Goal: Task Accomplishment & Management: Manage account settings

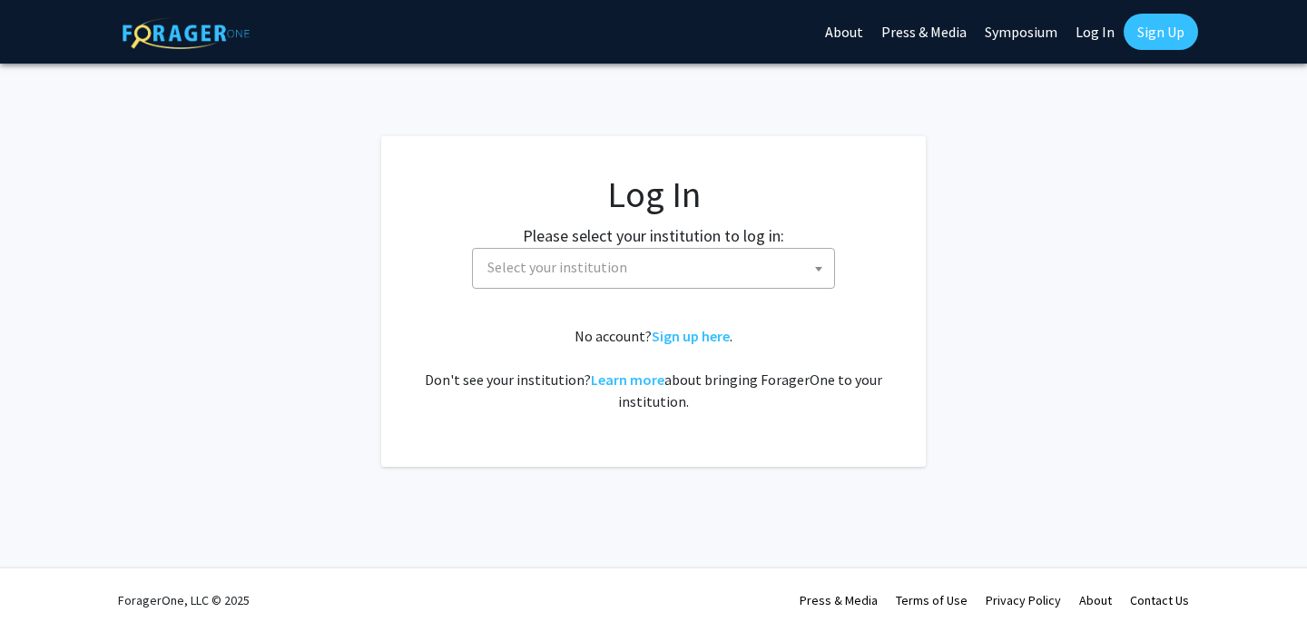
select select
click at [682, 264] on span "Select your institution" at bounding box center [657, 267] width 354 height 37
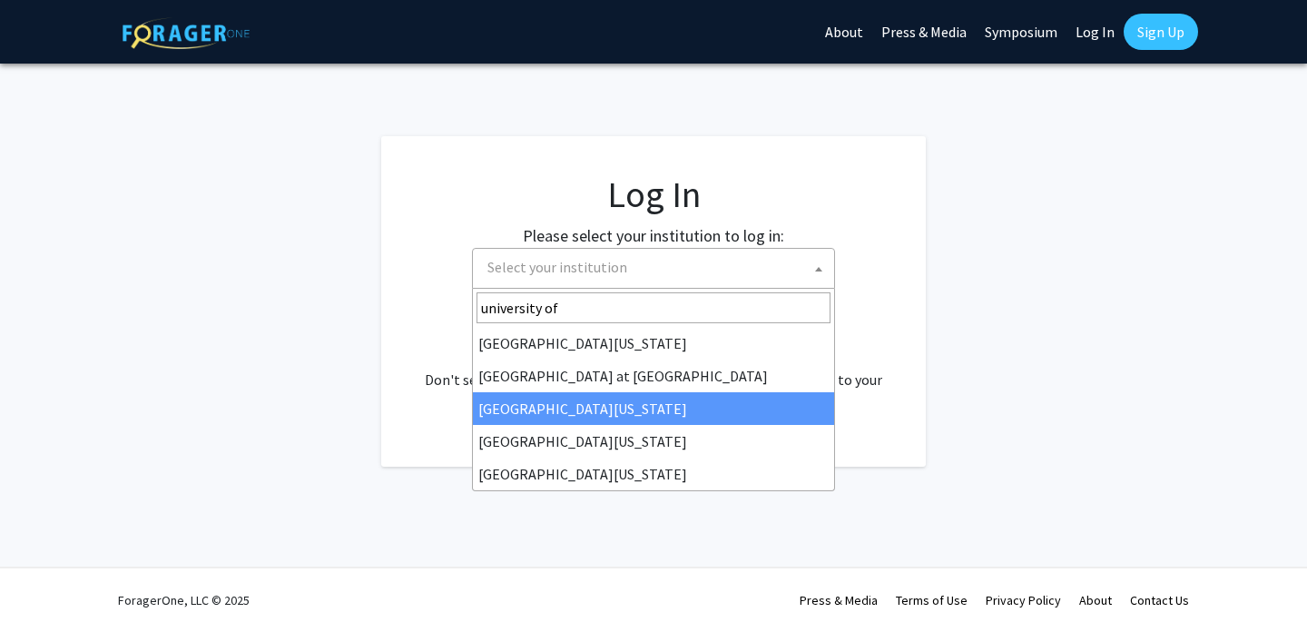
type input "university of"
select select "13"
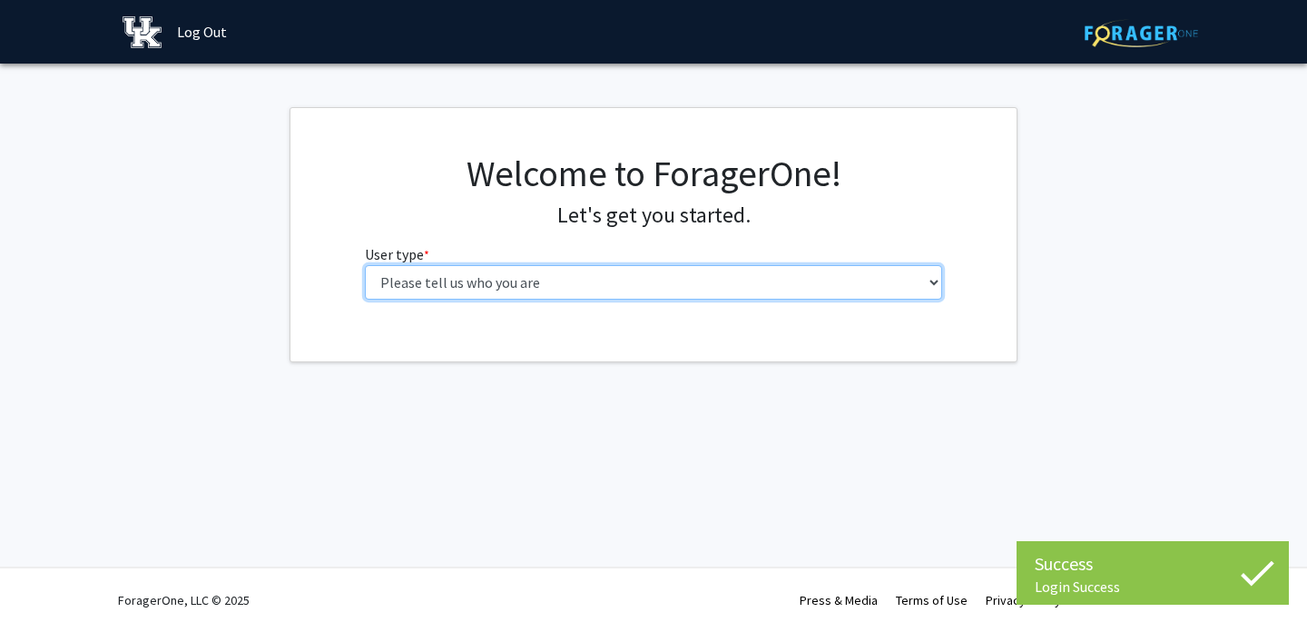
click at [677, 285] on select "Please tell us who you are Undergraduate Student Master's Student Doctoral Cand…" at bounding box center [654, 282] width 578 height 34
select select "1: undergrad"
click at [365, 265] on select "Please tell us who you are Undergraduate Student Master's Student Doctoral Cand…" at bounding box center [654, 282] width 578 height 34
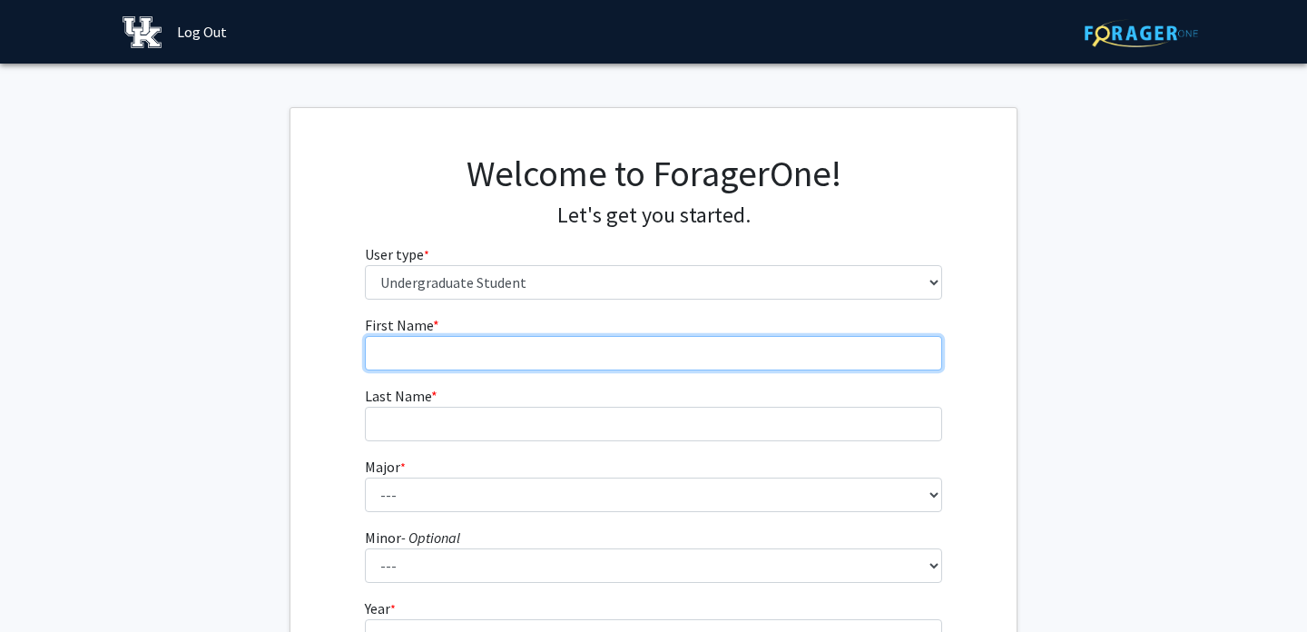
click at [633, 350] on input "First Name * required" at bounding box center [654, 353] width 578 height 34
type input "[PERSON_NAME]"
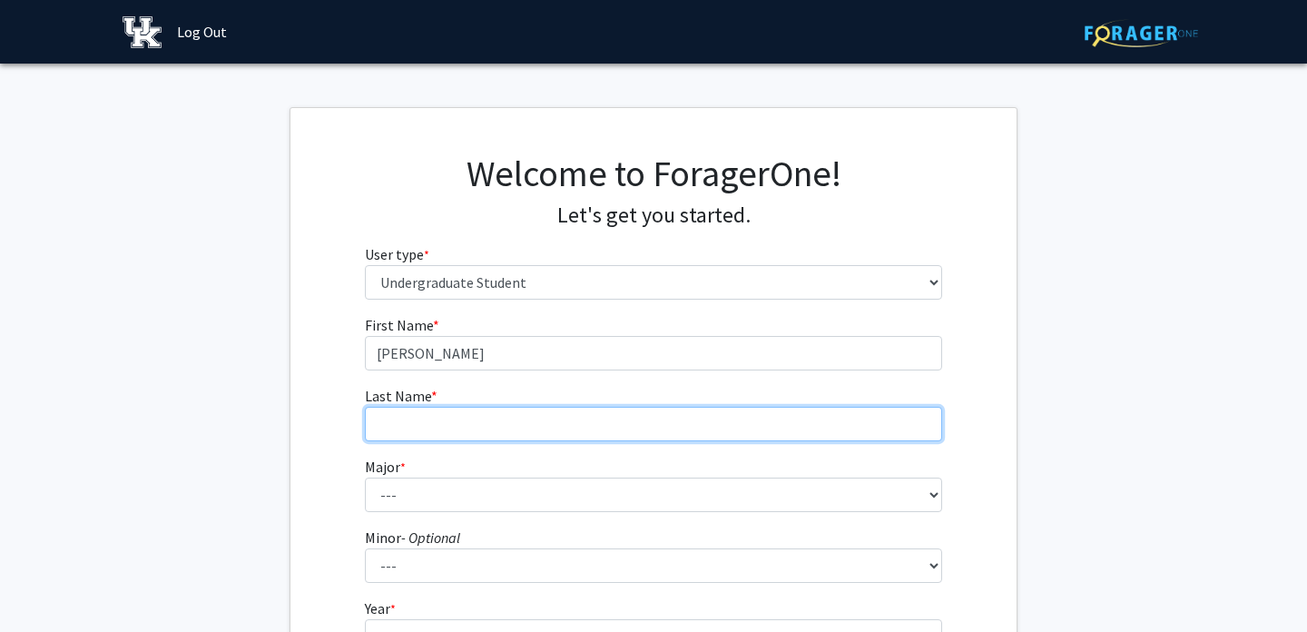
click at [626, 430] on input "Last Name * required" at bounding box center [654, 424] width 578 height 34
type input "[PERSON_NAME]"
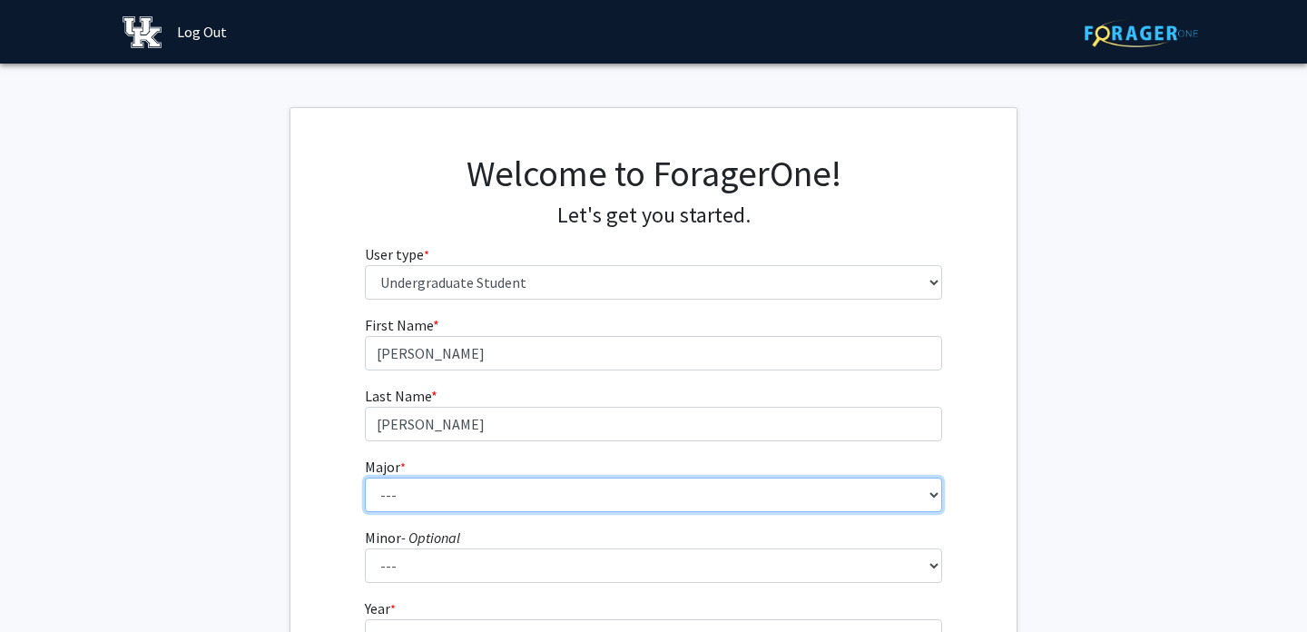
click at [581, 504] on select "--- Accounting Aerospace Engineering African American & Africana Studies Agricu…" at bounding box center [654, 494] width 578 height 34
select select "81: 918"
click at [365, 477] on select "--- Accounting Aerospace Engineering African American & Africana Studies Agricu…" at bounding box center [654, 494] width 578 height 34
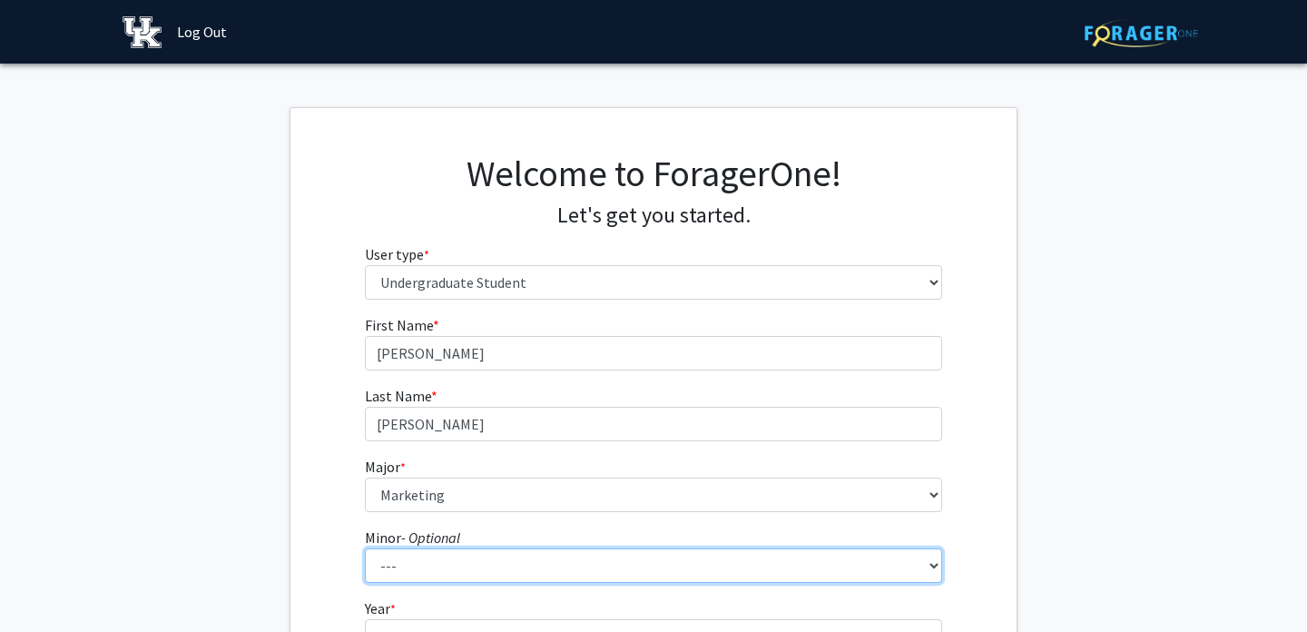
click at [513, 563] on select "--- African American & Africana Studies Agricultural Economics American Studies…" at bounding box center [654, 565] width 578 height 34
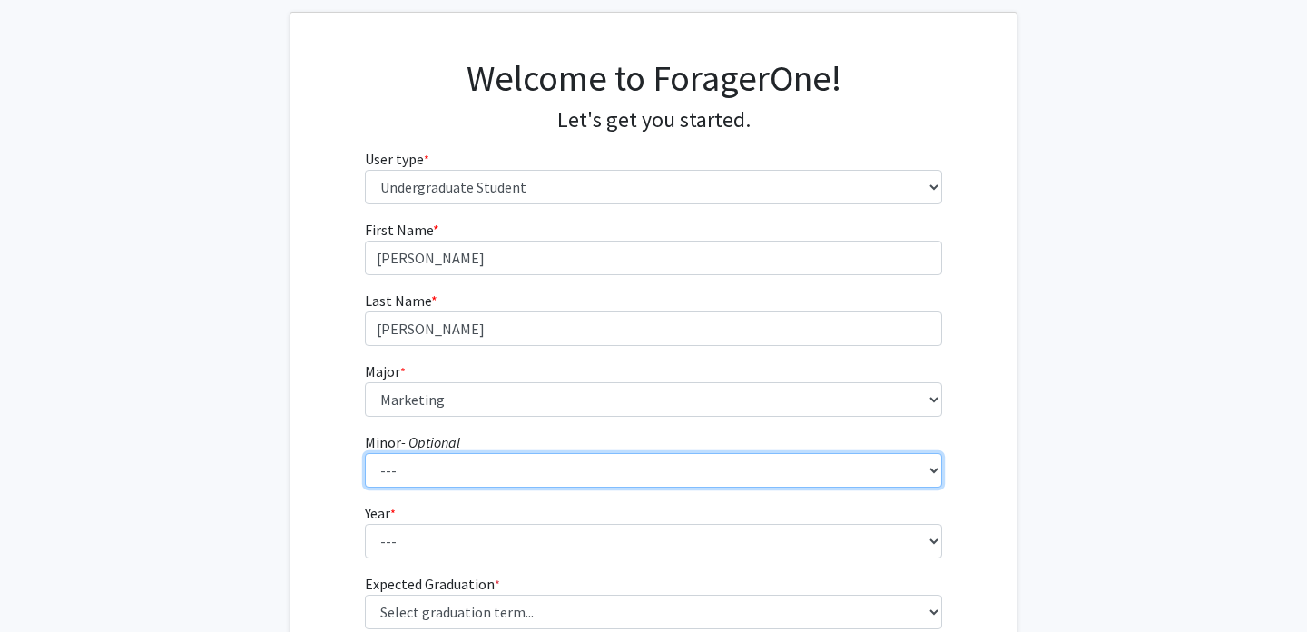
scroll to position [111, 0]
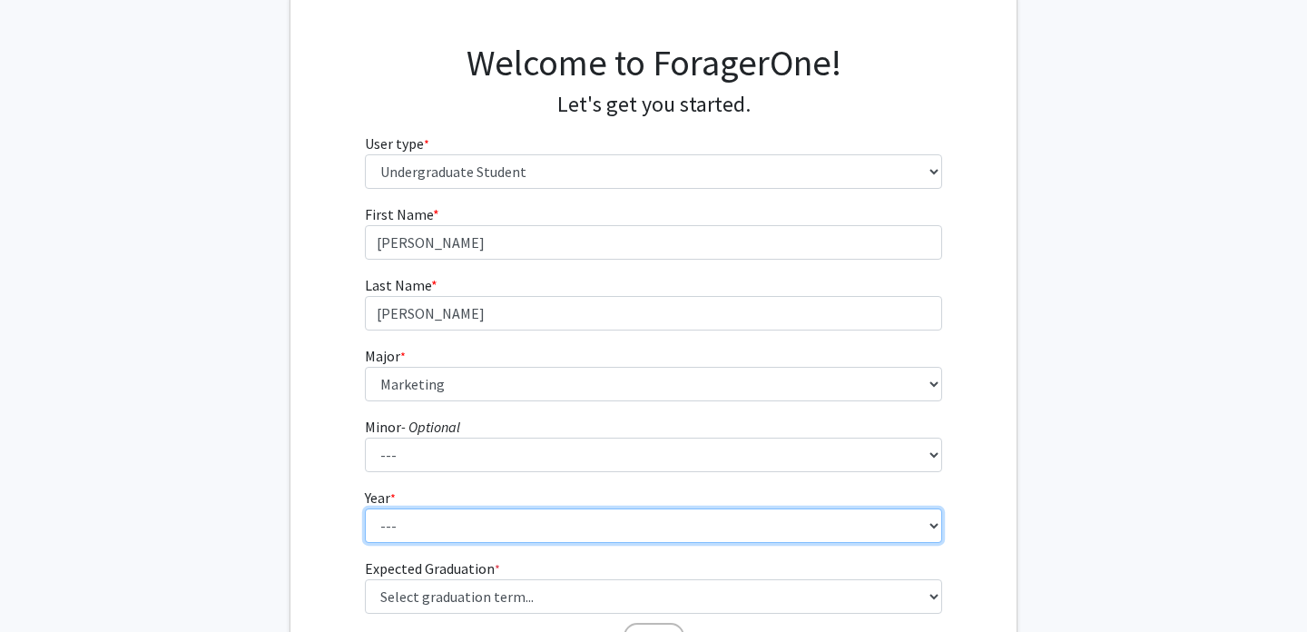
click at [432, 525] on select "--- First-year Sophomore Junior Senior Postbaccalaureate Certificate" at bounding box center [654, 525] width 578 height 34
select select "4: senior"
click at [365, 508] on select "--- First-year Sophomore Junior Senior Postbaccalaureate Certificate" at bounding box center [654, 525] width 578 height 34
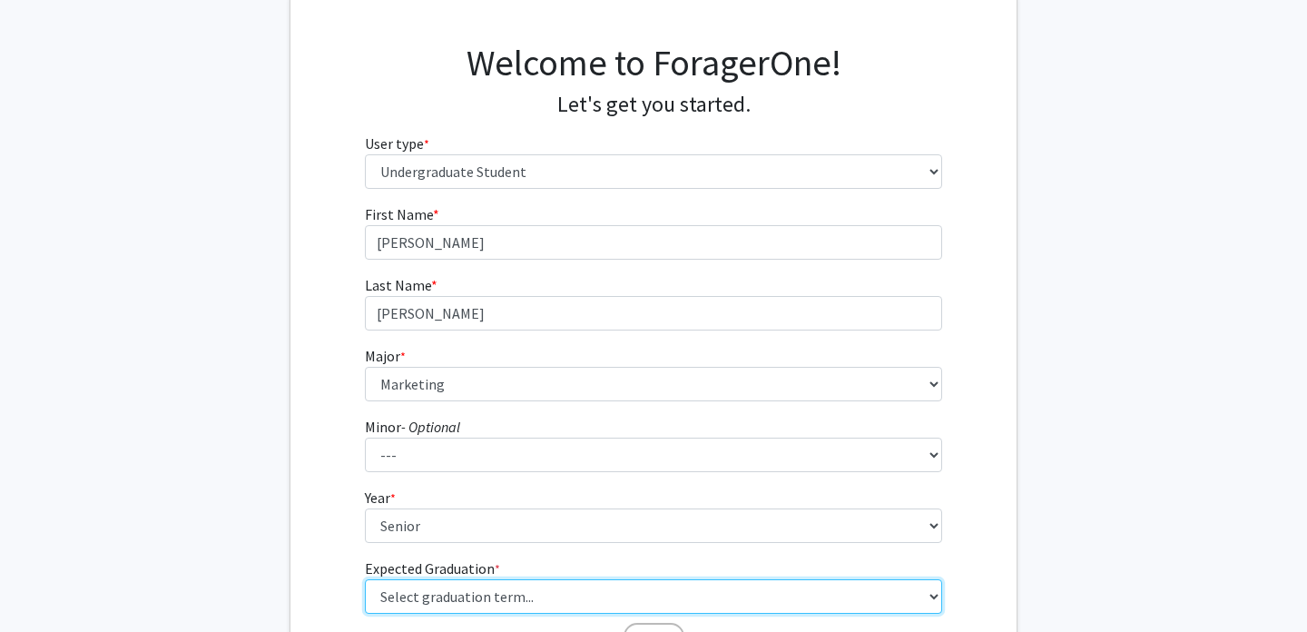
click at [475, 605] on select "Select graduation term... Spring 2025 Summer 2025 Fall 2025 Winter 2025 Spring …" at bounding box center [654, 596] width 578 height 34
select select "5: spring_2026"
click at [365, 579] on select "Select graduation term... Spring 2025 Summer 2025 Fall 2025 Winter 2025 Spring …" at bounding box center [654, 596] width 578 height 34
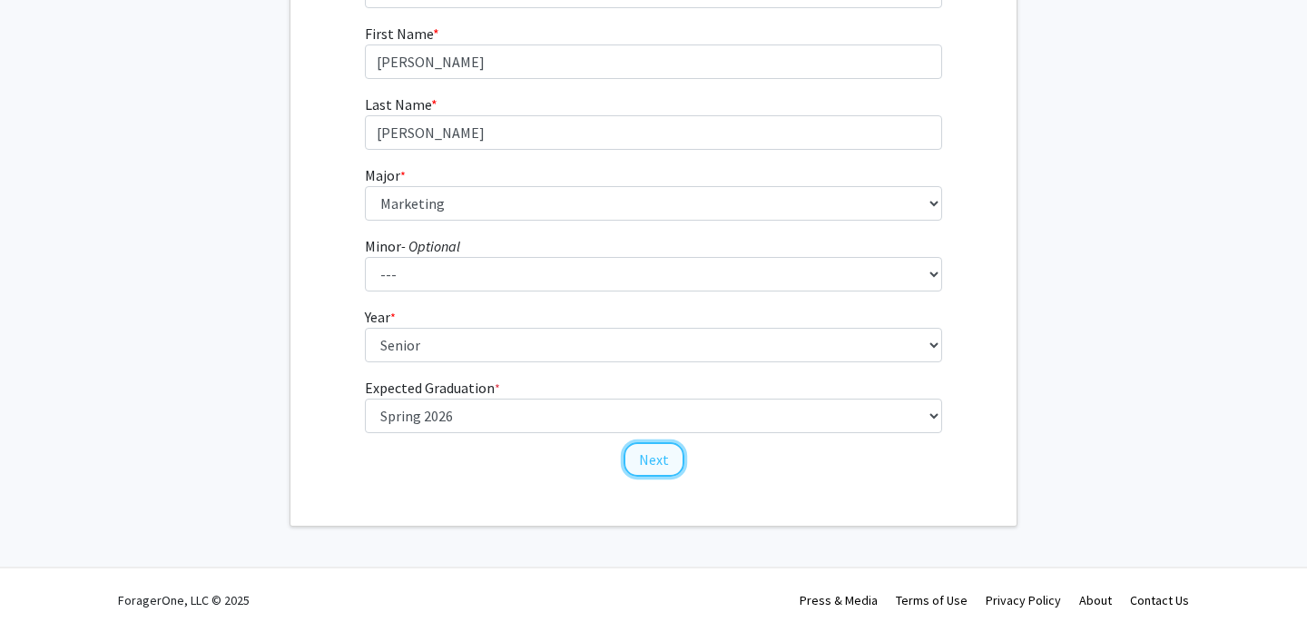
click at [638, 464] on button "Next" at bounding box center [653, 459] width 61 height 34
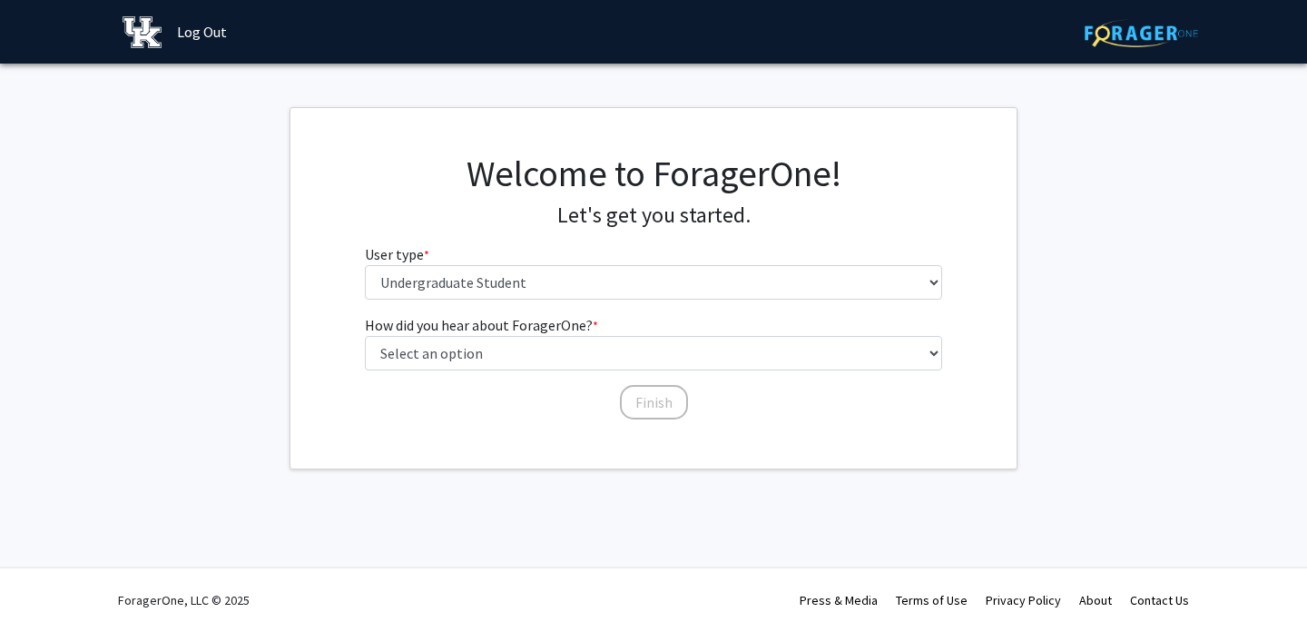
scroll to position [0, 0]
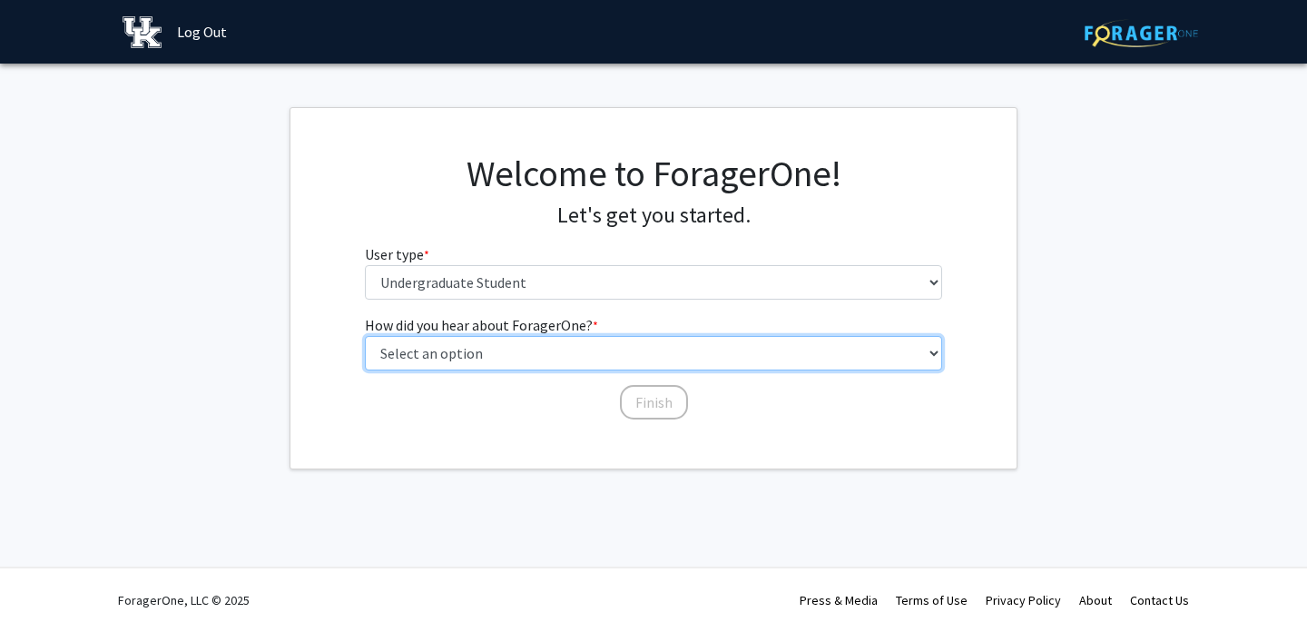
click at [616, 344] on select "Select an option Peer/student recommendation Faculty/staff recommendation Unive…" at bounding box center [654, 353] width 578 height 34
click at [365, 336] on select "Select an option Peer/student recommendation Faculty/staff recommendation Unive…" at bounding box center [654, 353] width 578 height 34
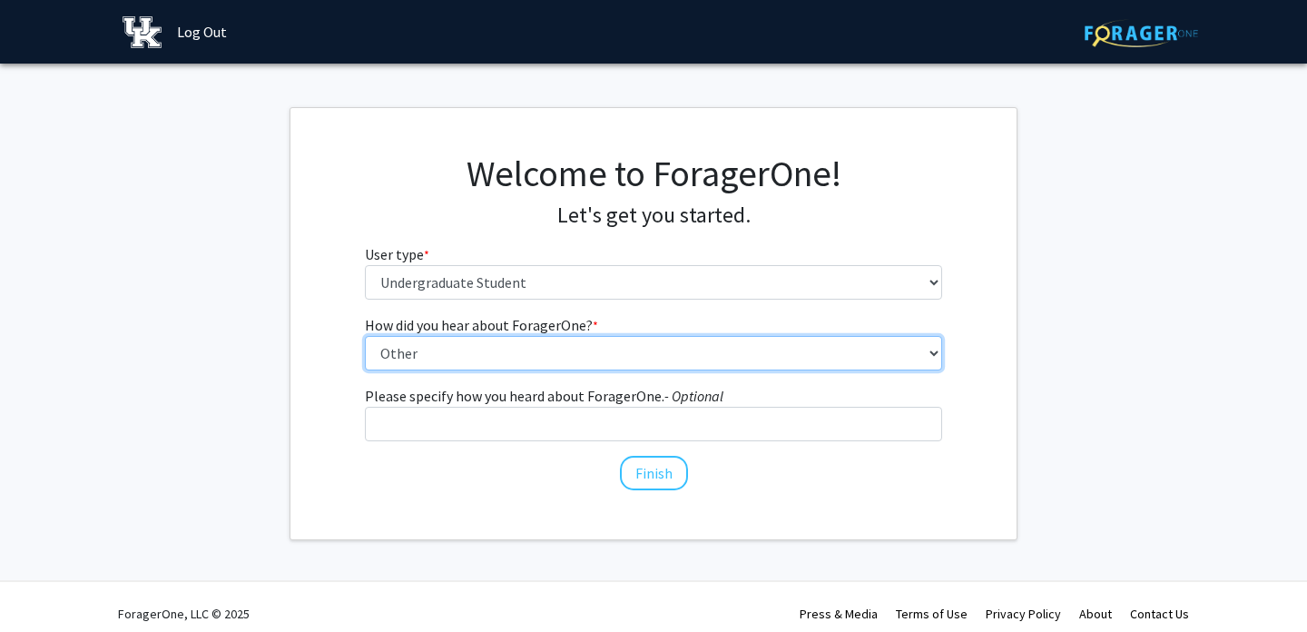
click at [571, 361] on select "Select an option Peer/student recommendation Faculty/staff recommendation Unive…" at bounding box center [654, 353] width 578 height 34
select select "1: peer_recommendation"
click at [365, 336] on select "Select an option Peer/student recommendation Faculty/staff recommendation Unive…" at bounding box center [654, 353] width 578 height 34
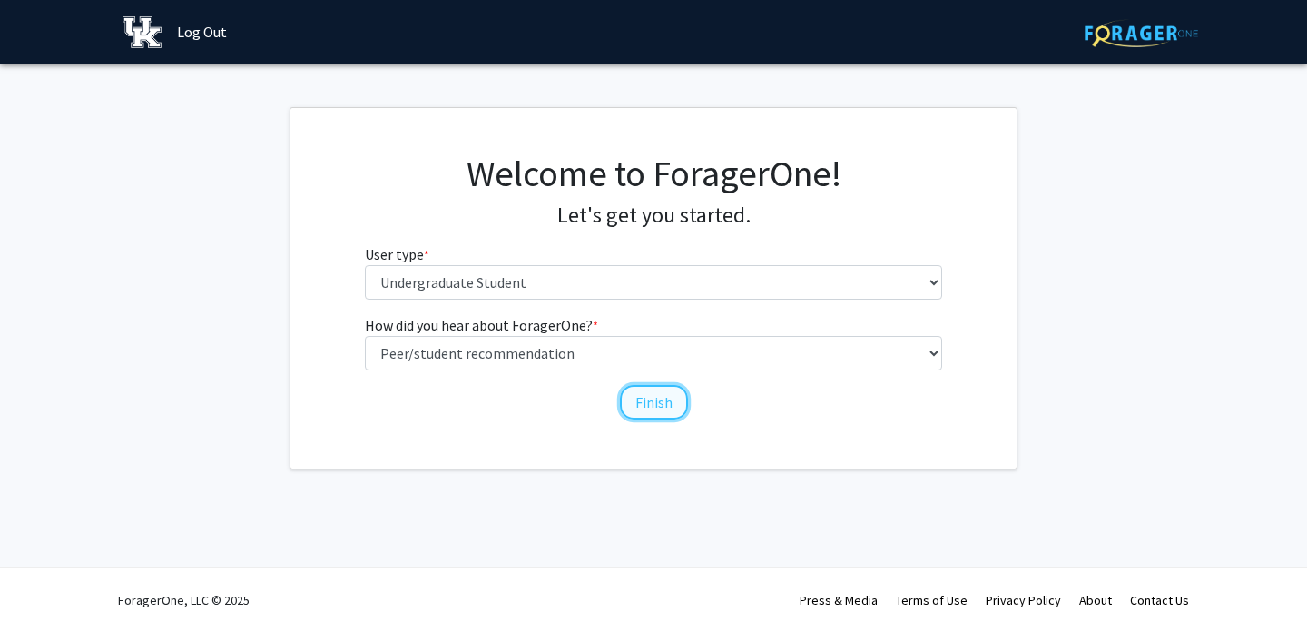
click at [662, 397] on button "Finish" at bounding box center [654, 402] width 68 height 34
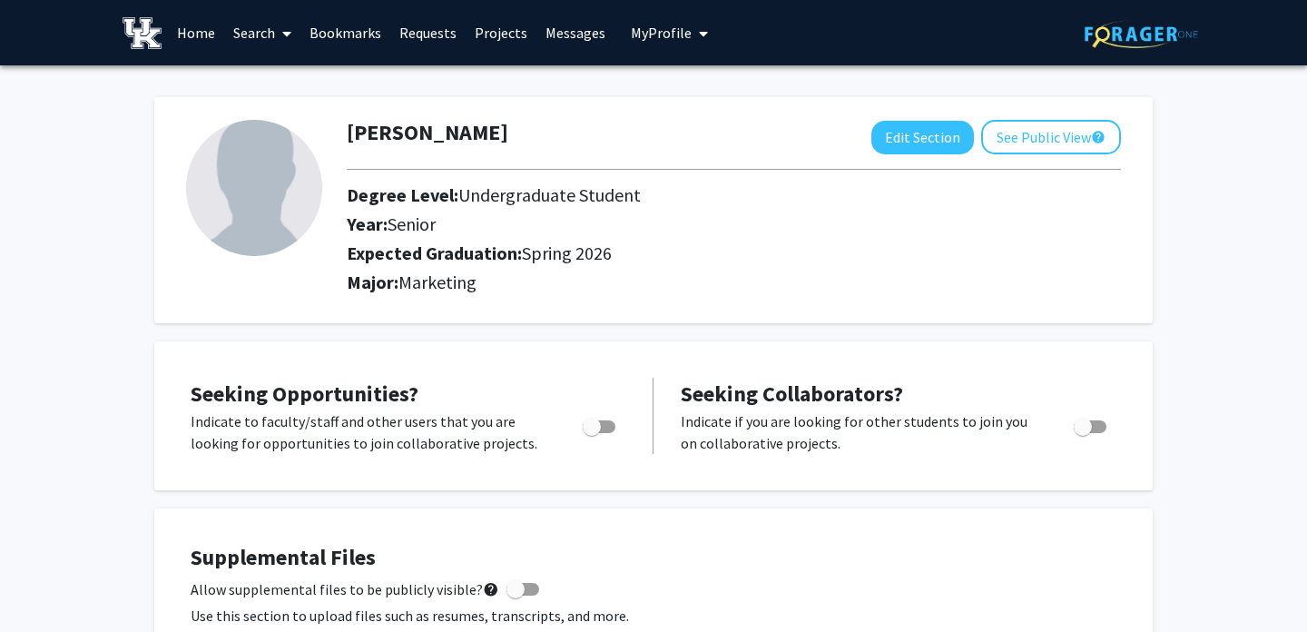
click at [280, 35] on span at bounding box center [283, 34] width 16 height 64
click at [300, 75] on span "Faculty/Staff" at bounding box center [290, 83] width 133 height 36
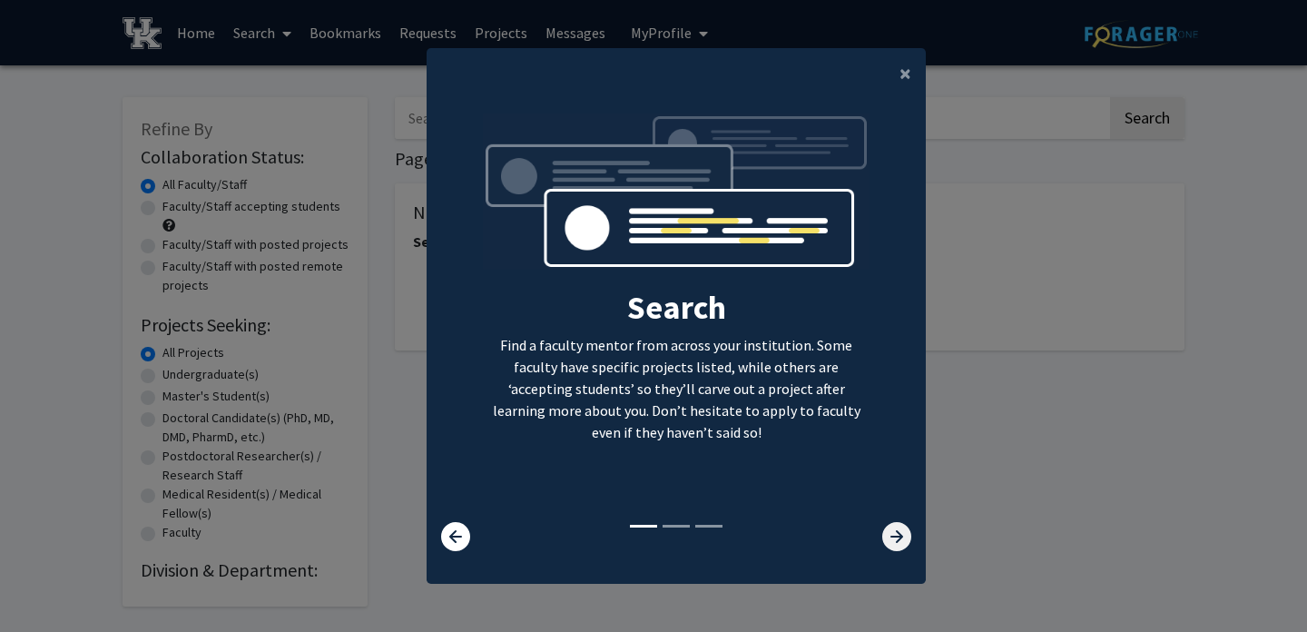
click at [901, 532] on icon at bounding box center [896, 536] width 29 height 29
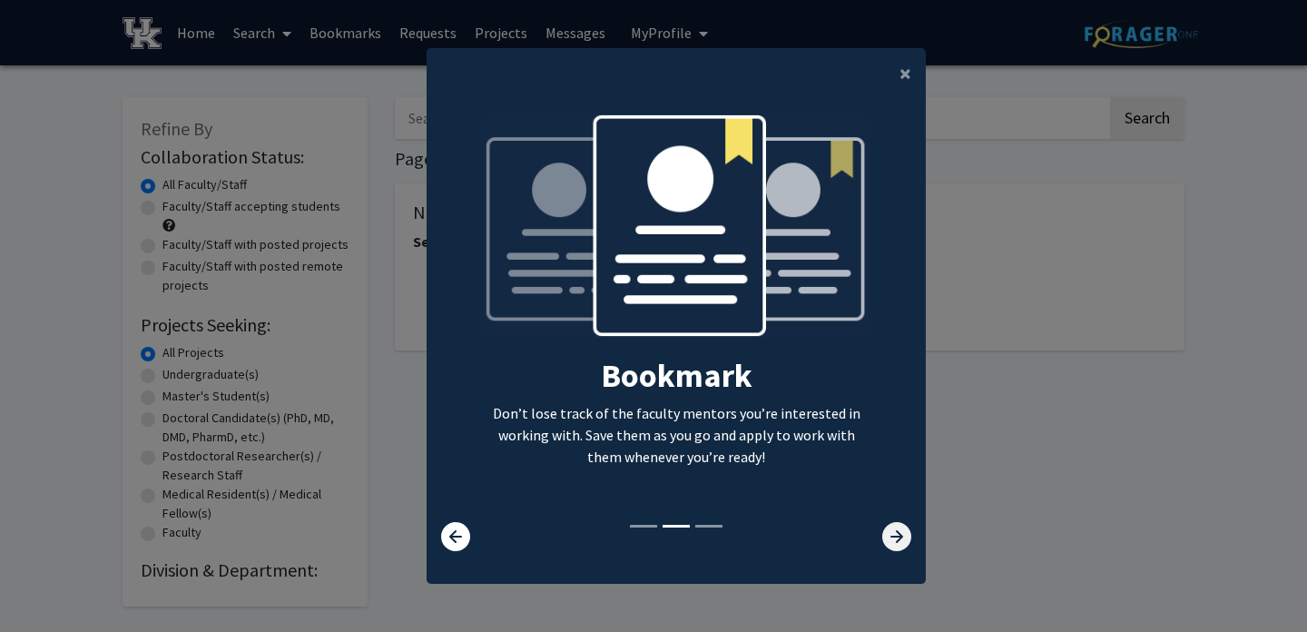
click at [901, 532] on icon at bounding box center [896, 536] width 29 height 29
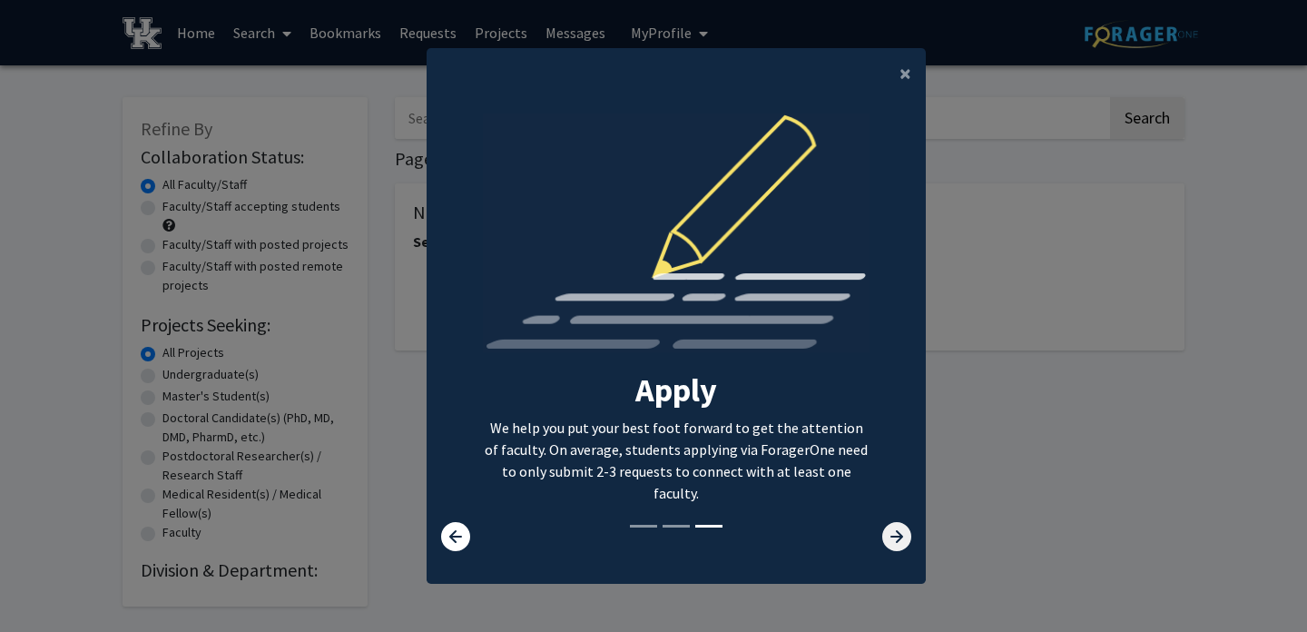
click at [901, 532] on icon at bounding box center [896, 536] width 29 height 29
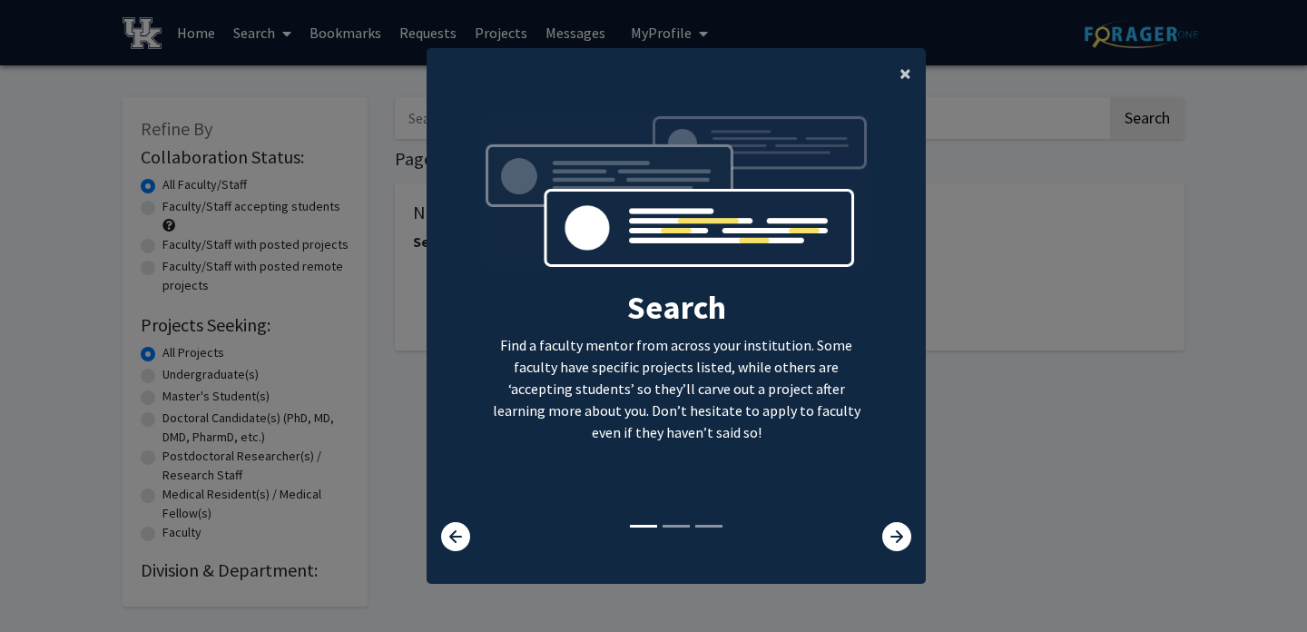
click at [903, 83] on span "×" at bounding box center [905, 73] width 12 height 28
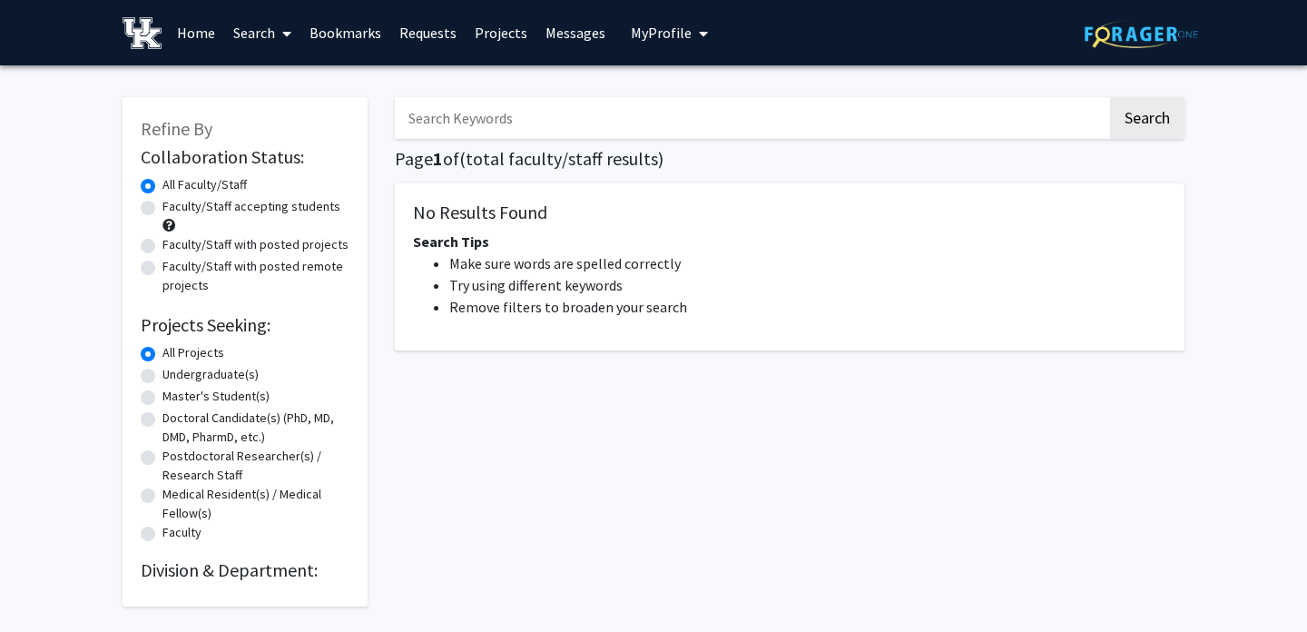
click at [662, 34] on span "My Profile" at bounding box center [661, 33] width 61 height 18
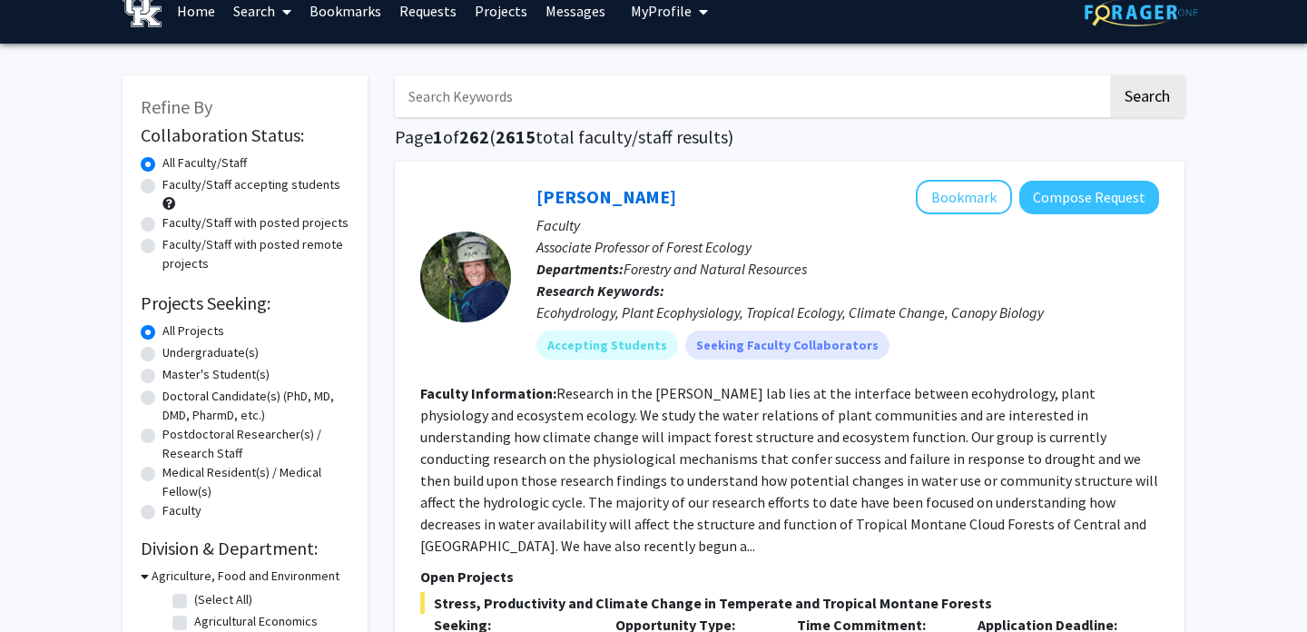
scroll to position [38, 0]
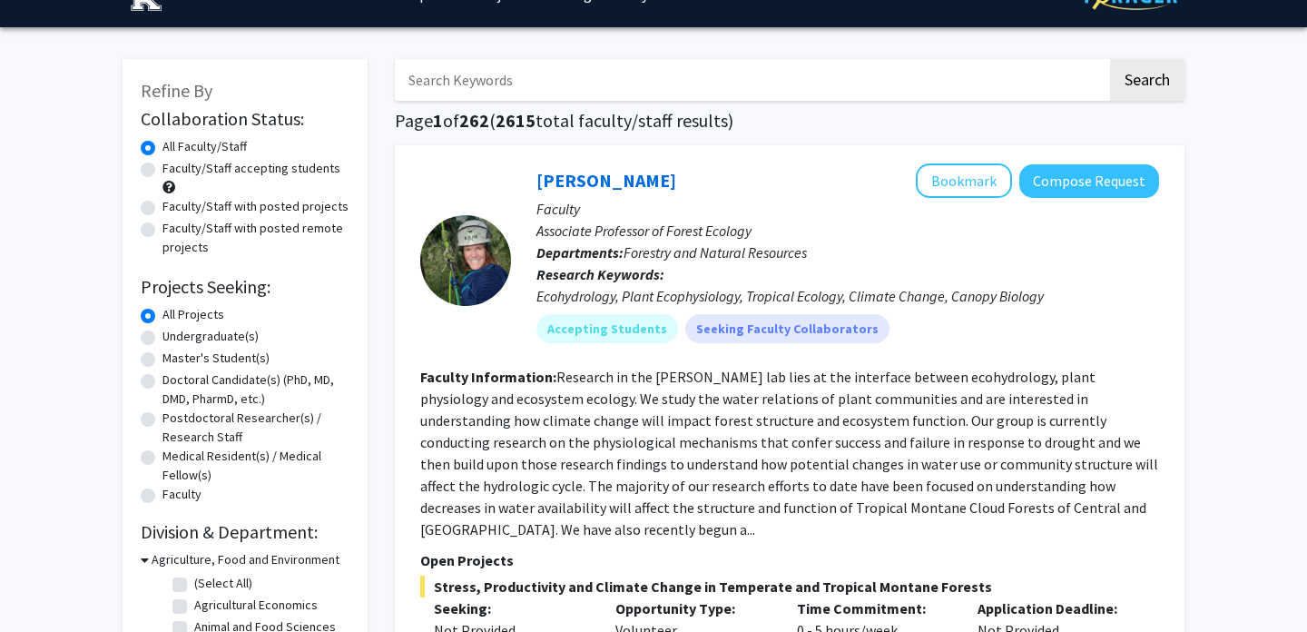
click at [162, 338] on label "Undergraduate(s)" at bounding box center [210, 336] width 96 height 19
click at [162, 338] on input "Undergraduate(s)" at bounding box center [168, 333] width 12 height 12
radio input "true"
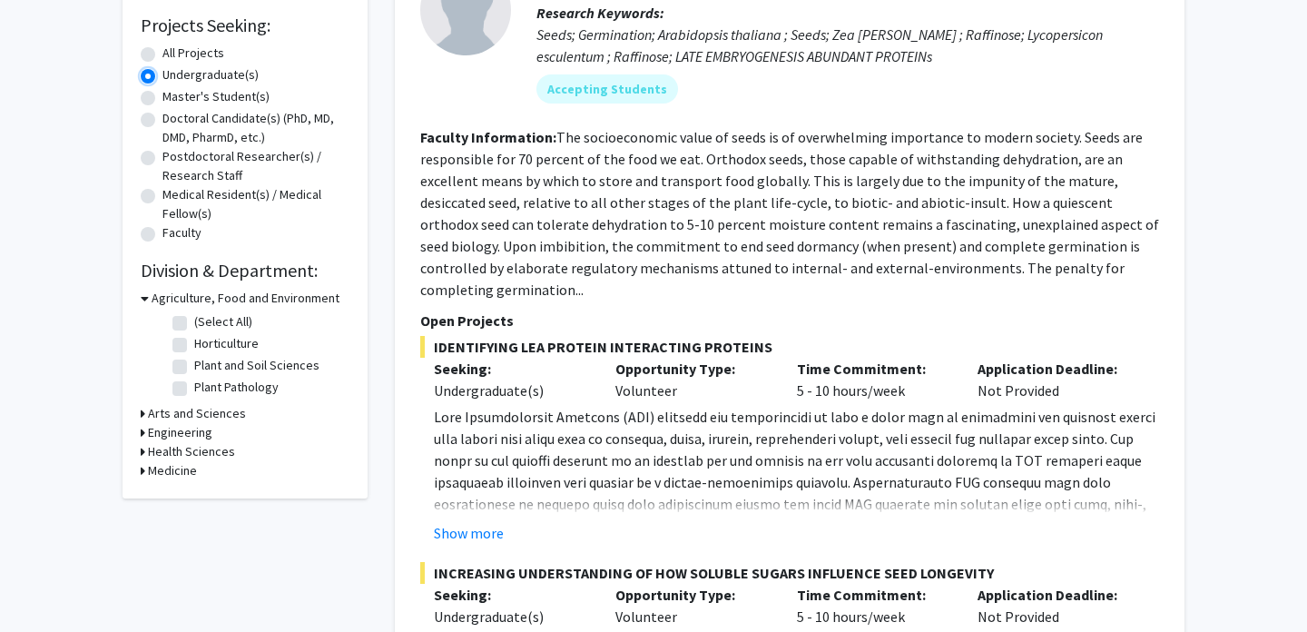
scroll to position [296, 0]
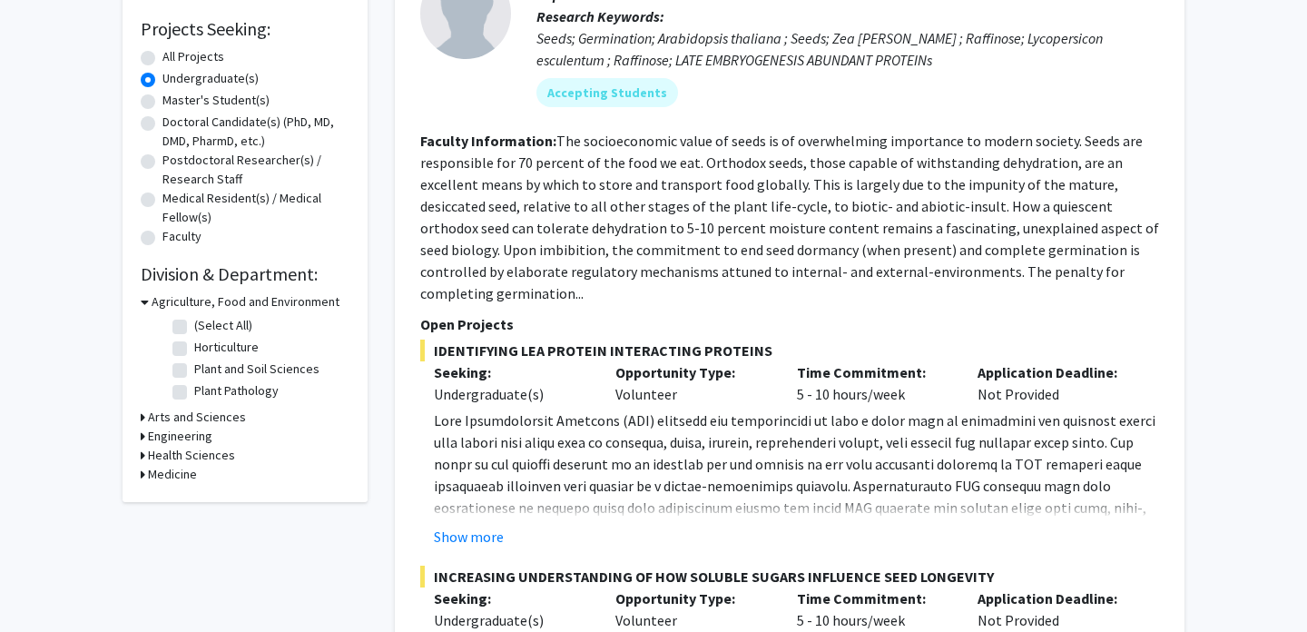
click at [143, 299] on icon at bounding box center [145, 301] width 8 height 19
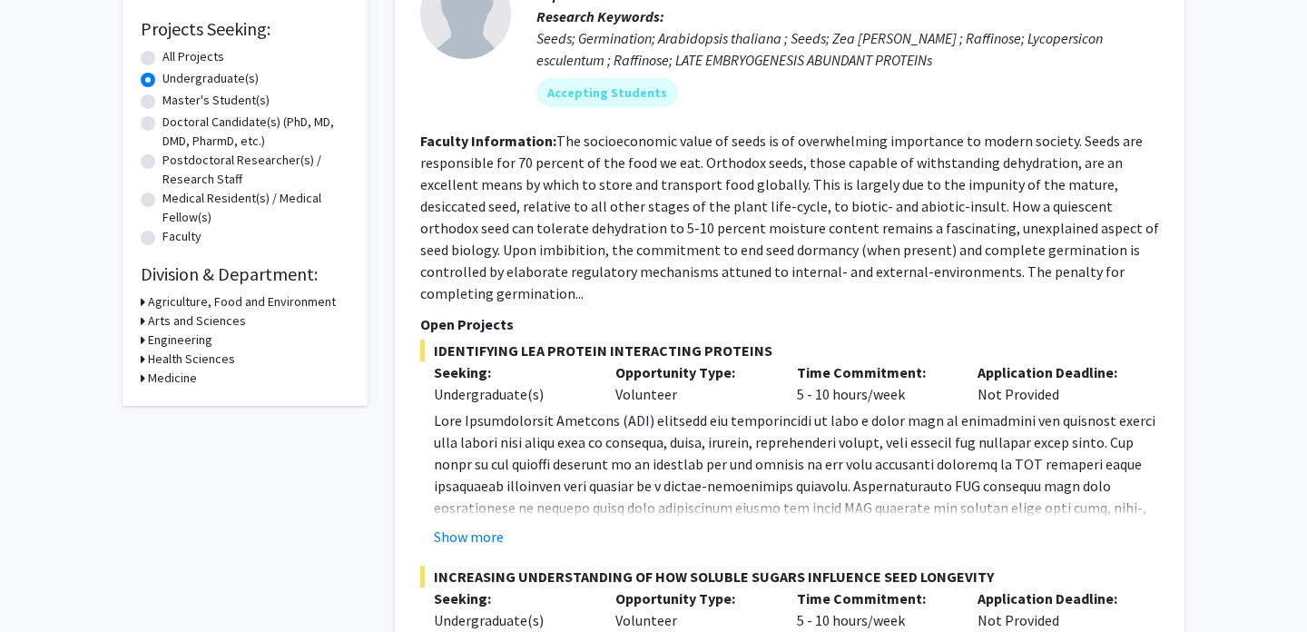
click at [142, 319] on icon at bounding box center [143, 320] width 5 height 19
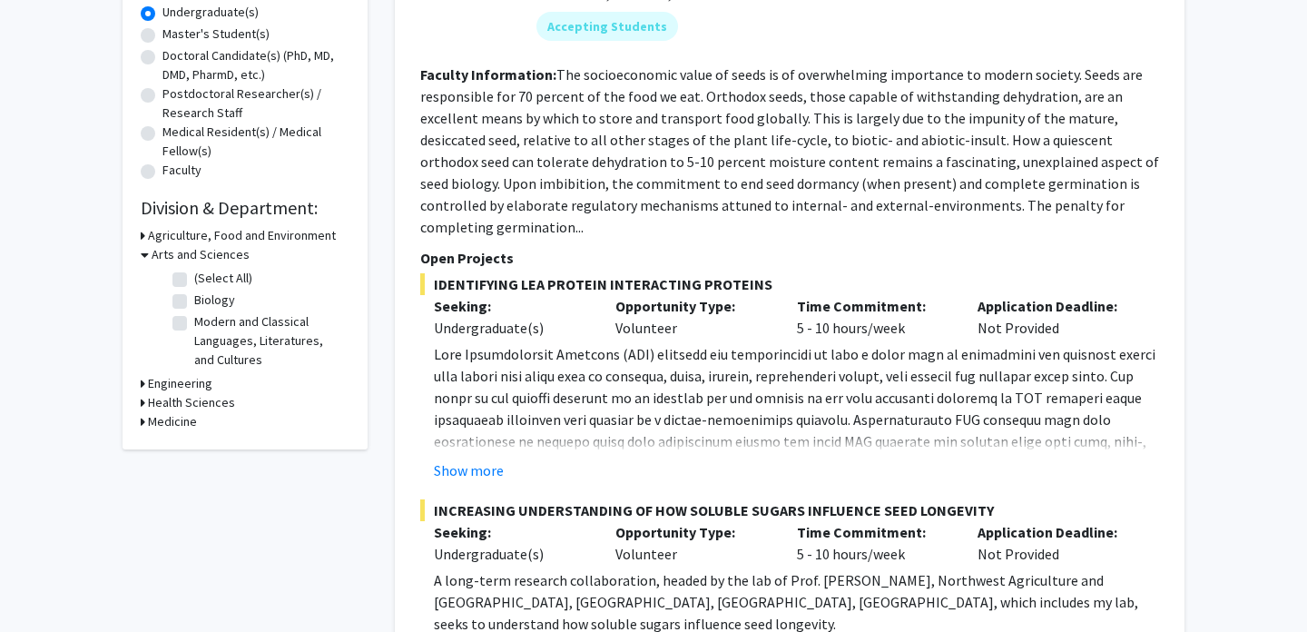
scroll to position [363, 0]
click at [145, 249] on icon at bounding box center [145, 253] width 8 height 19
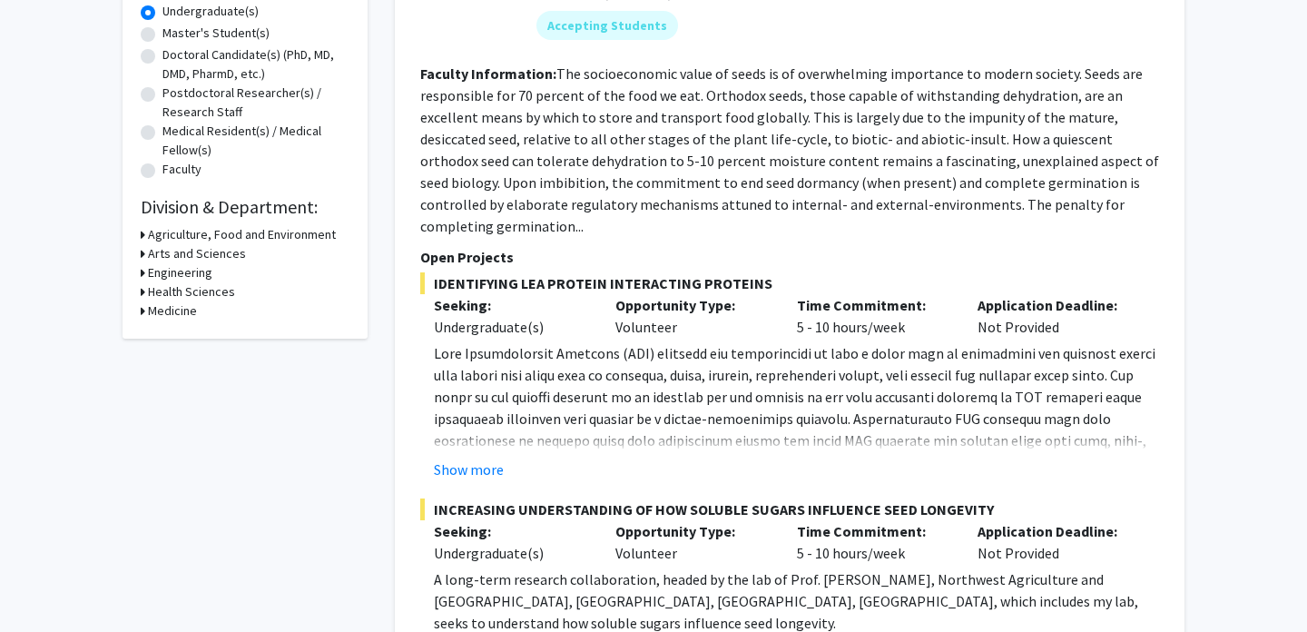
click at [142, 296] on icon at bounding box center [143, 291] width 5 height 19
click at [143, 293] on icon at bounding box center [145, 291] width 8 height 19
click at [141, 274] on icon at bounding box center [143, 272] width 5 height 19
click at [141, 274] on icon at bounding box center [145, 272] width 8 height 19
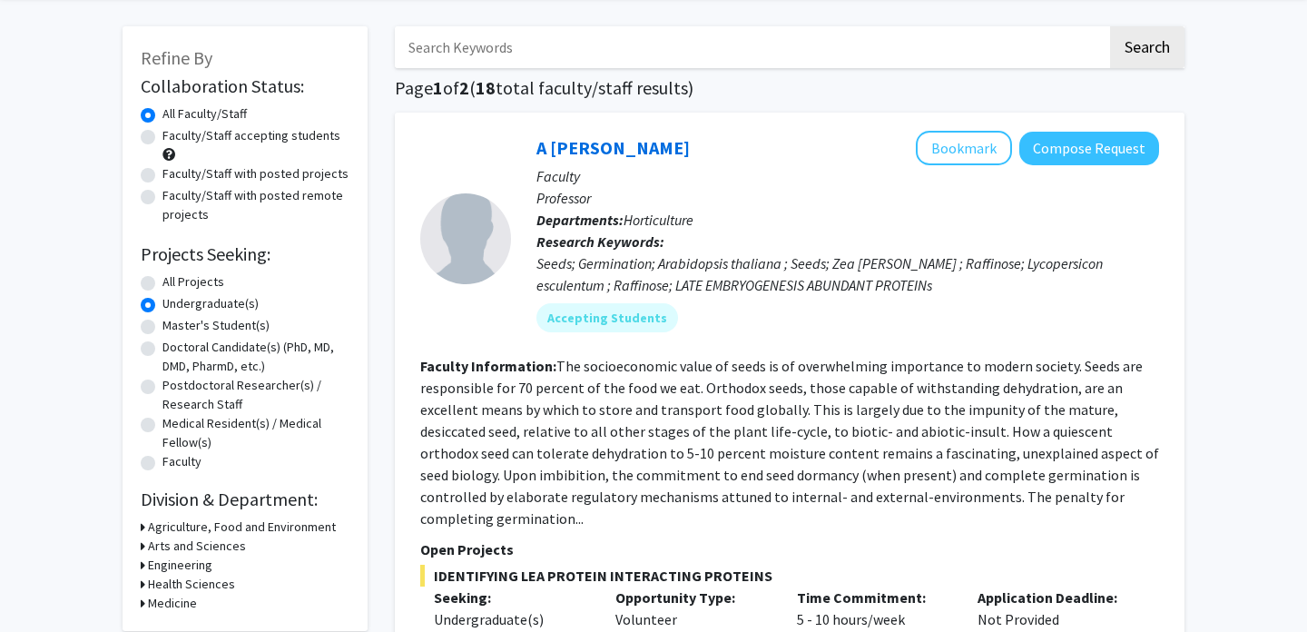
scroll to position [65, 0]
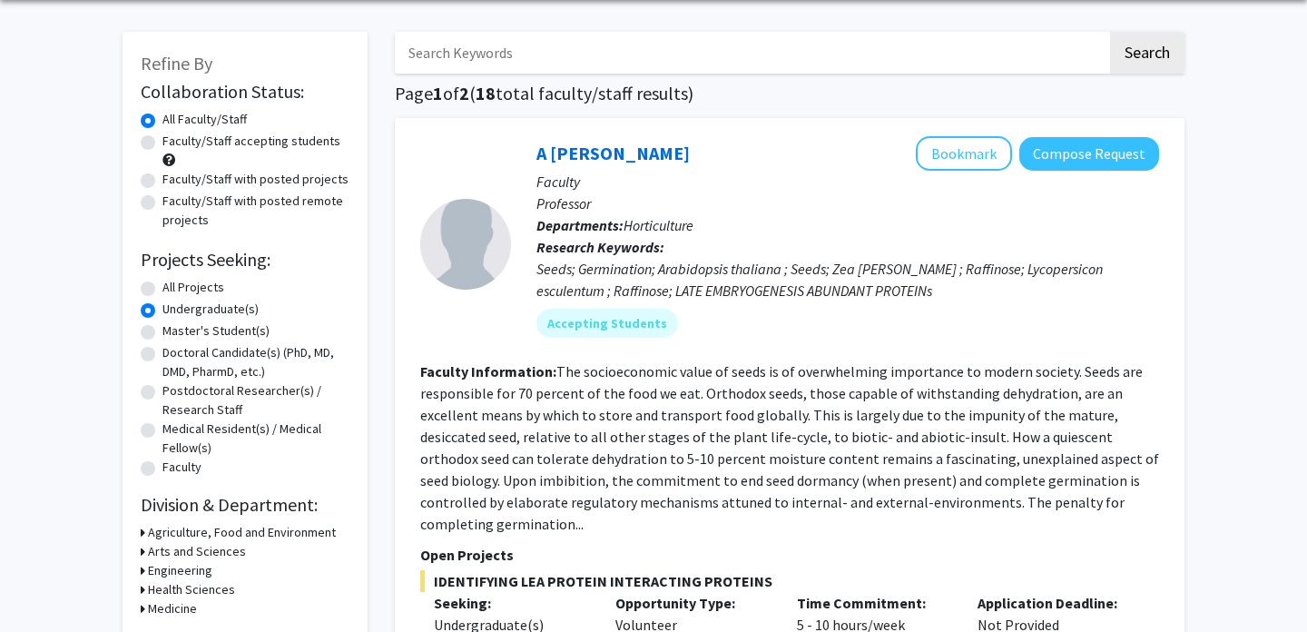
click at [141, 585] on icon at bounding box center [143, 589] width 5 height 19
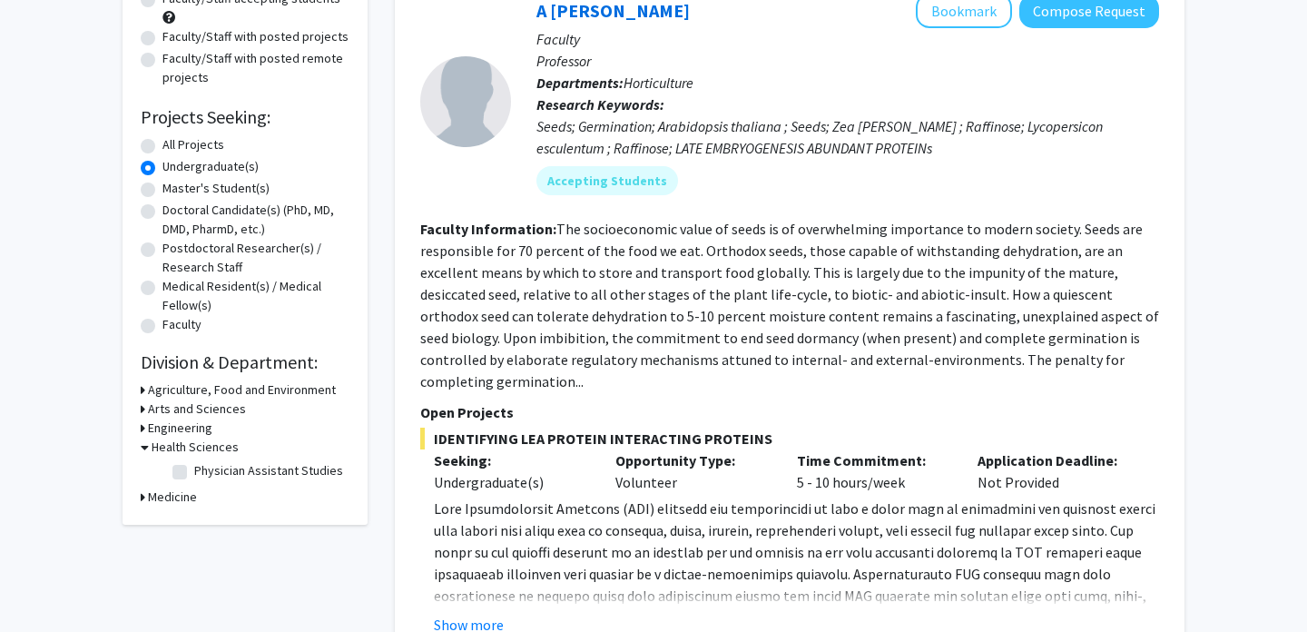
scroll to position [224, 0]
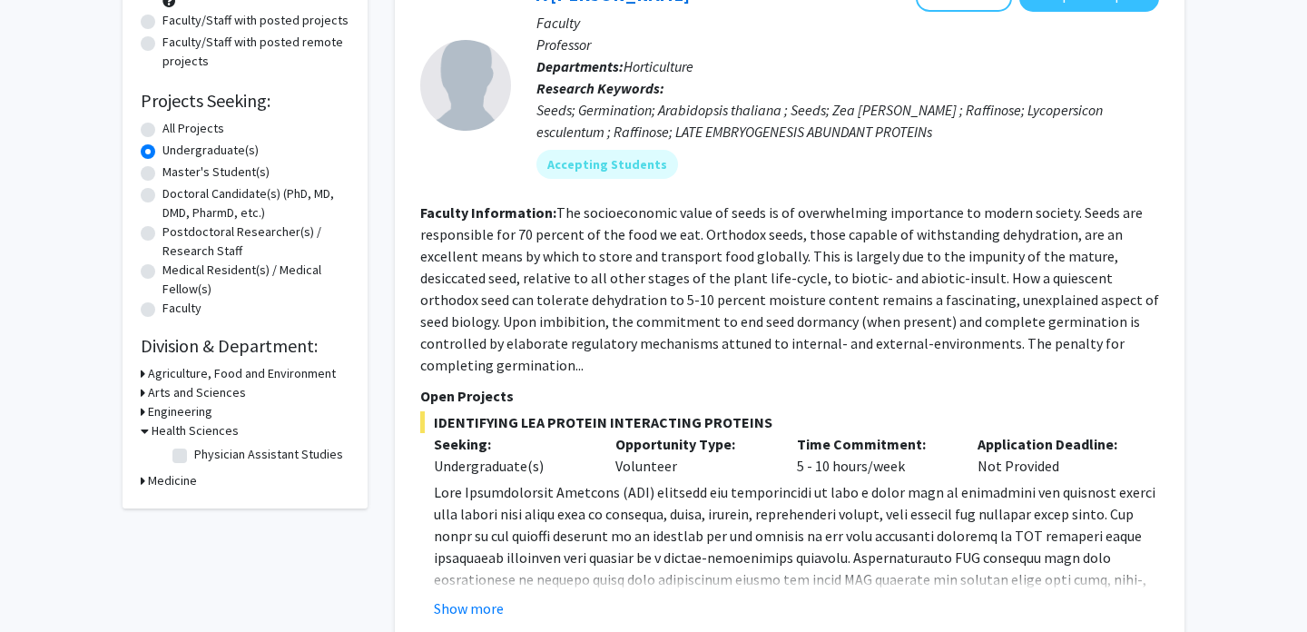
click at [144, 482] on icon at bounding box center [143, 480] width 5 height 19
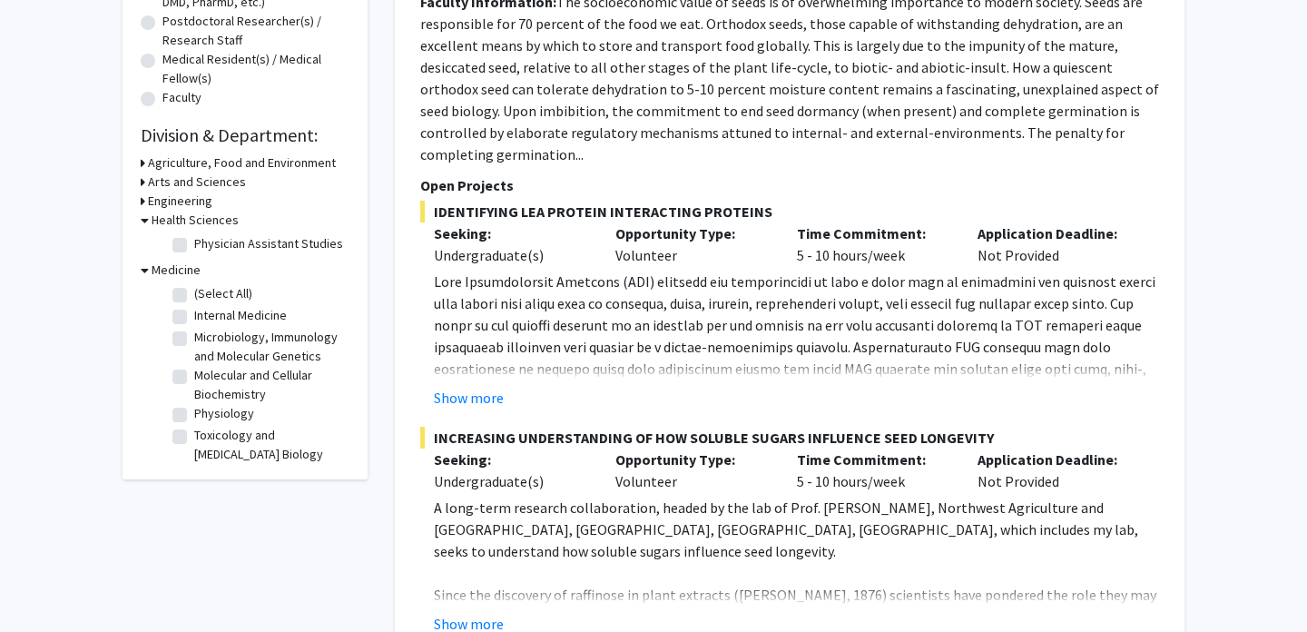
scroll to position [6, 0]
click at [145, 201] on div "Engineering" at bounding box center [245, 200] width 209 height 19
click at [142, 201] on icon at bounding box center [143, 200] width 5 height 19
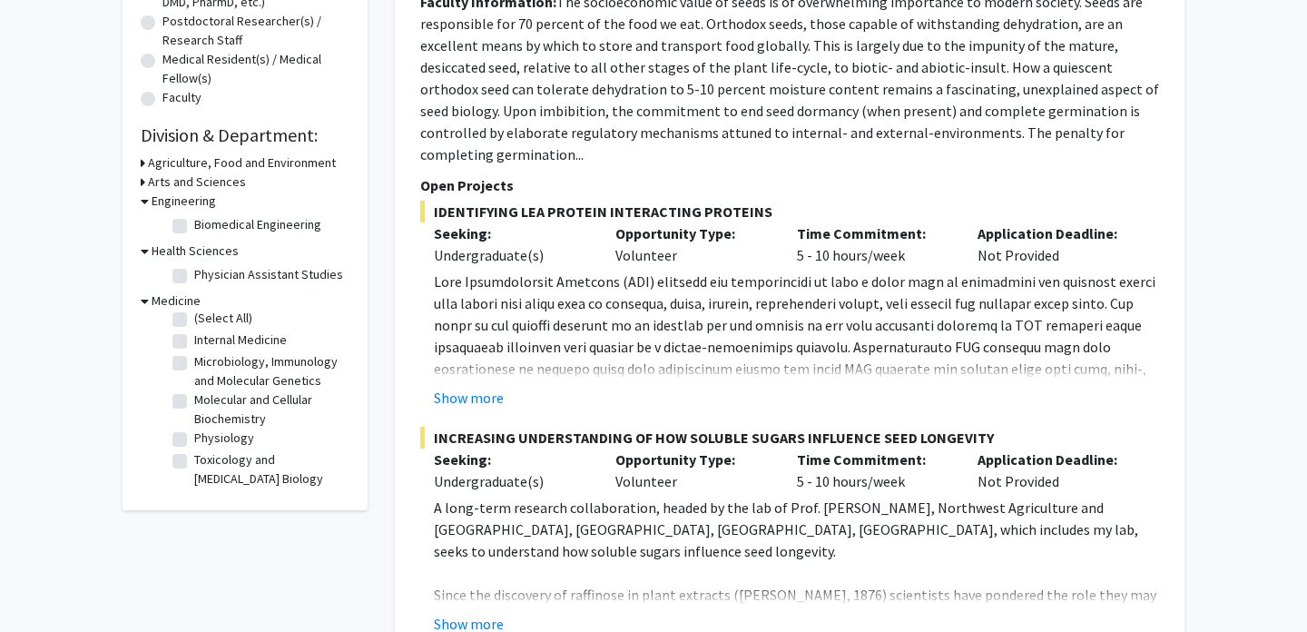
click at [142, 182] on icon at bounding box center [143, 181] width 5 height 19
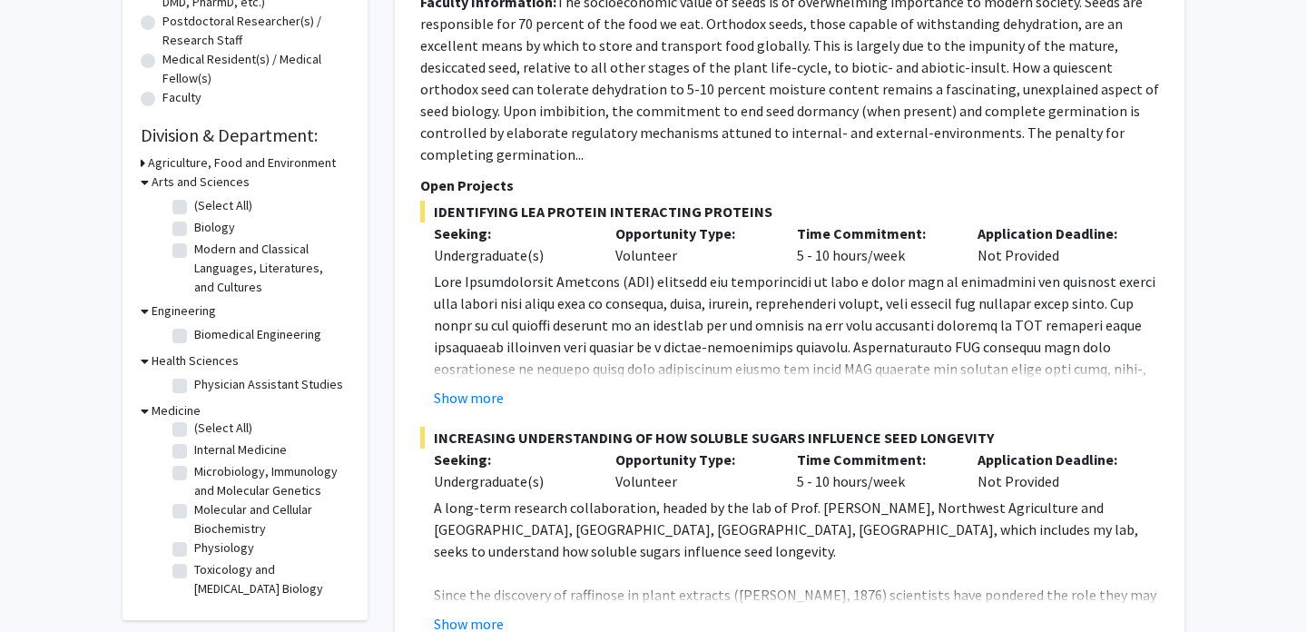
click at [142, 162] on icon at bounding box center [143, 162] width 5 height 19
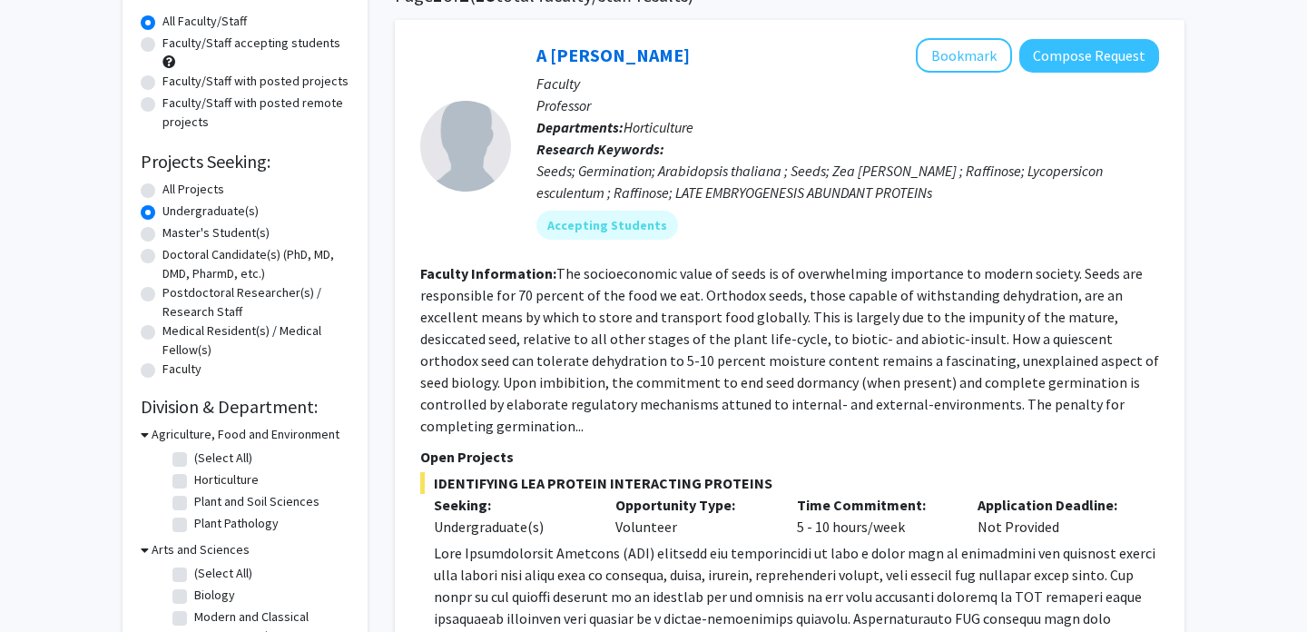
scroll to position [0, 0]
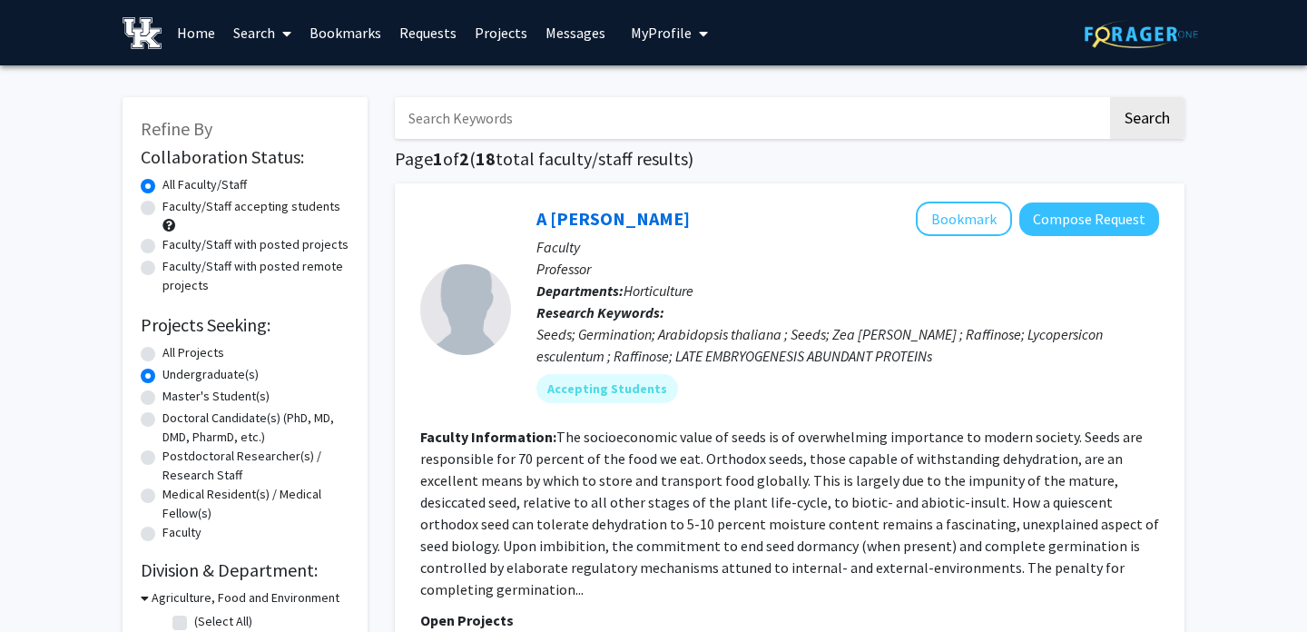
click at [669, 36] on span "My Profile" at bounding box center [661, 33] width 61 height 18
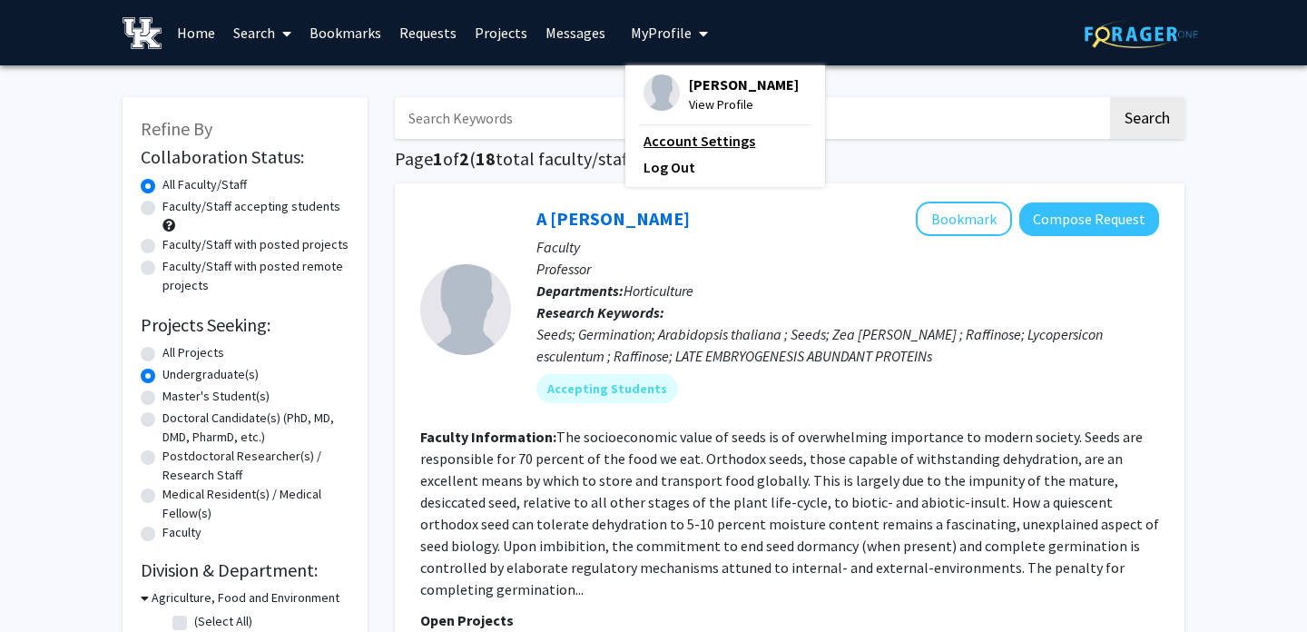
click at [675, 138] on link "Account Settings" at bounding box center [724, 141] width 163 height 22
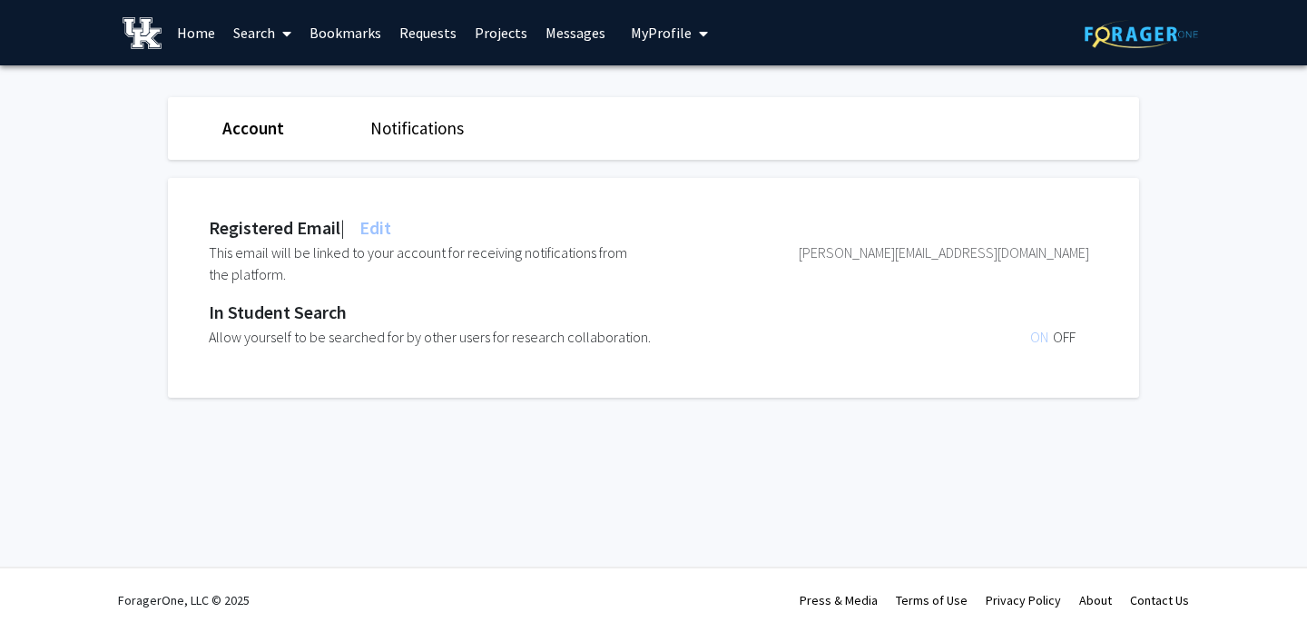
click at [387, 229] on span "Edit" at bounding box center [373, 227] width 35 height 23
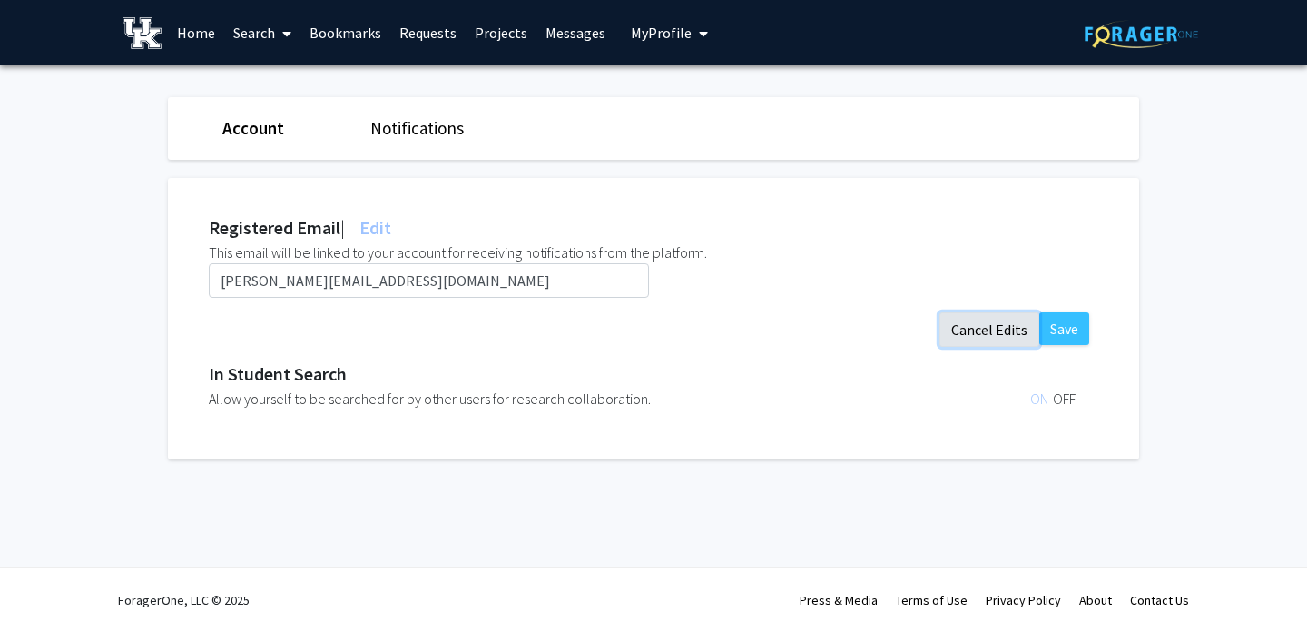
click at [985, 330] on button "Cancel Edits" at bounding box center [989, 329] width 100 height 34
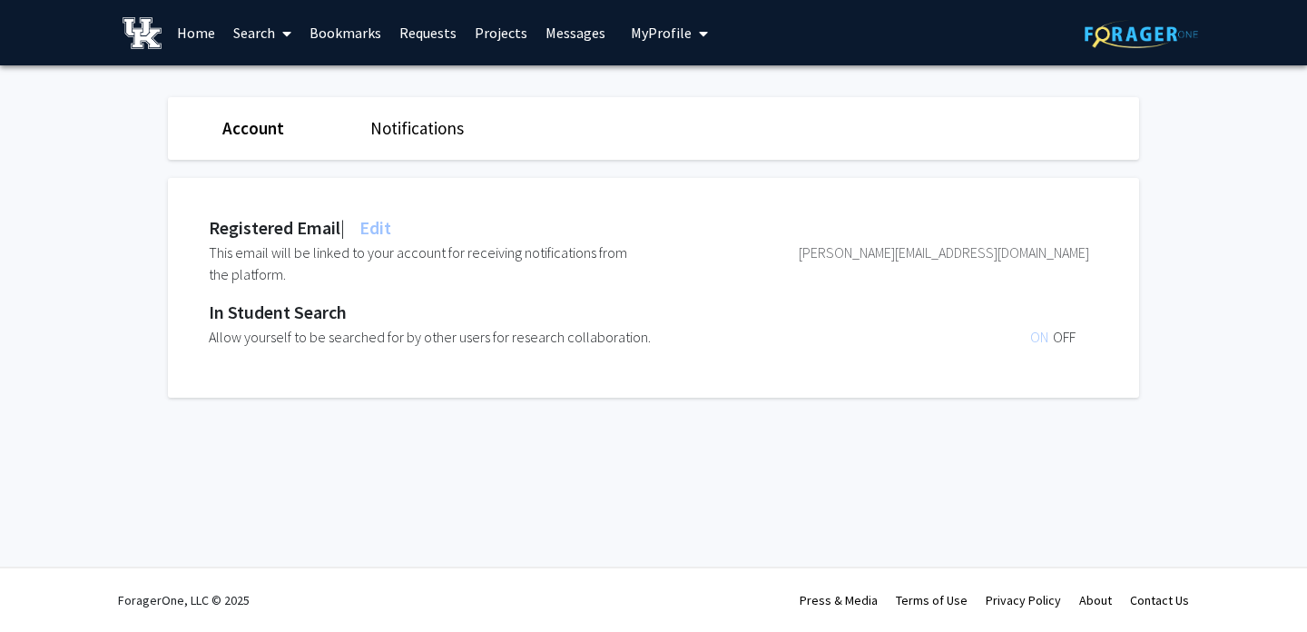
click at [1059, 337] on span "OFF" at bounding box center [1064, 337] width 23 height 18
click at [396, 130] on link "Notifications" at bounding box center [416, 128] width 93 height 22
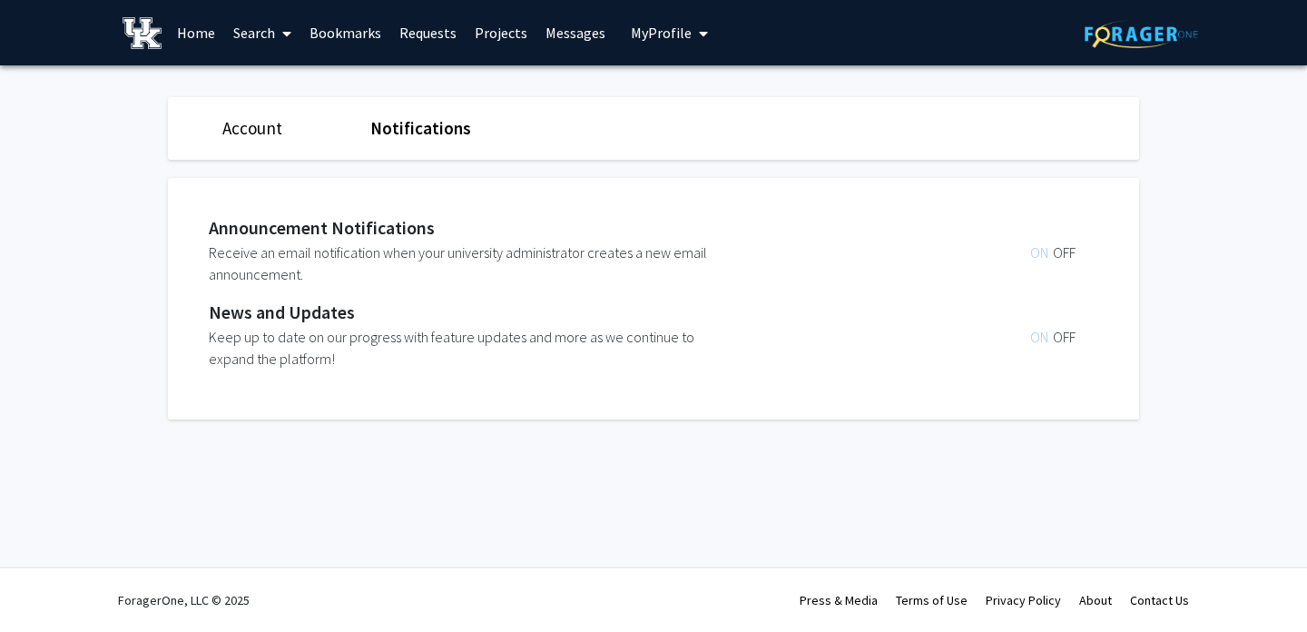
click at [243, 125] on link "Account" at bounding box center [252, 128] width 60 height 22
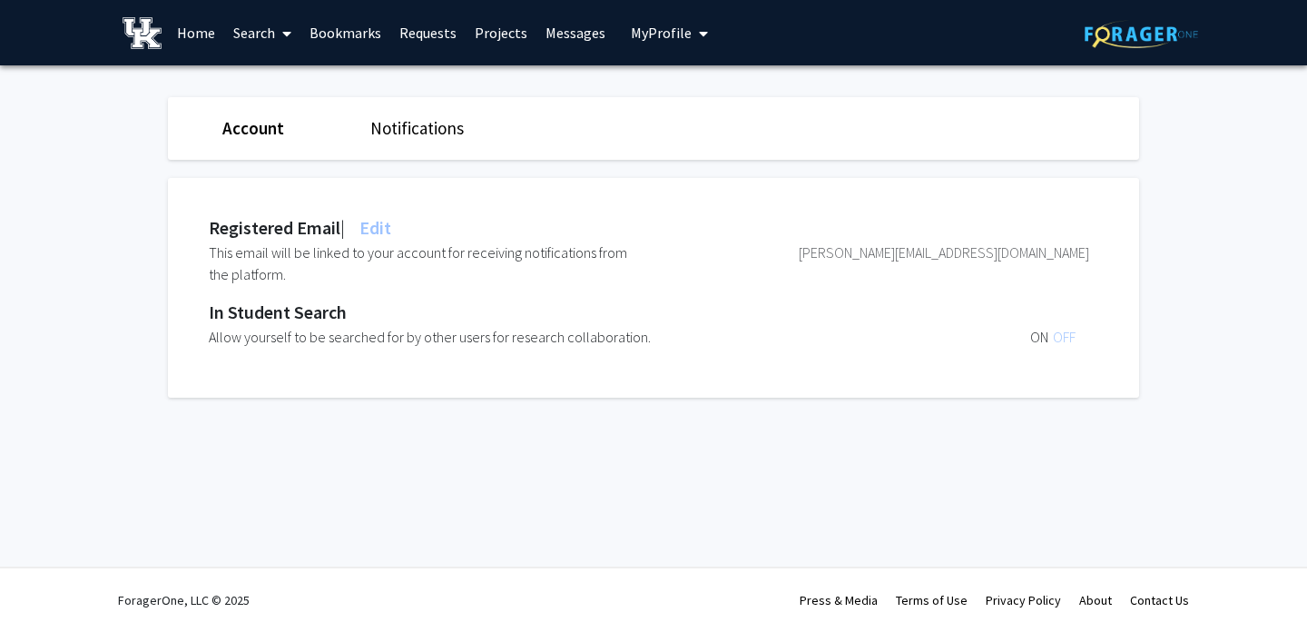
click at [660, 28] on span "My Profile" at bounding box center [661, 33] width 61 height 18
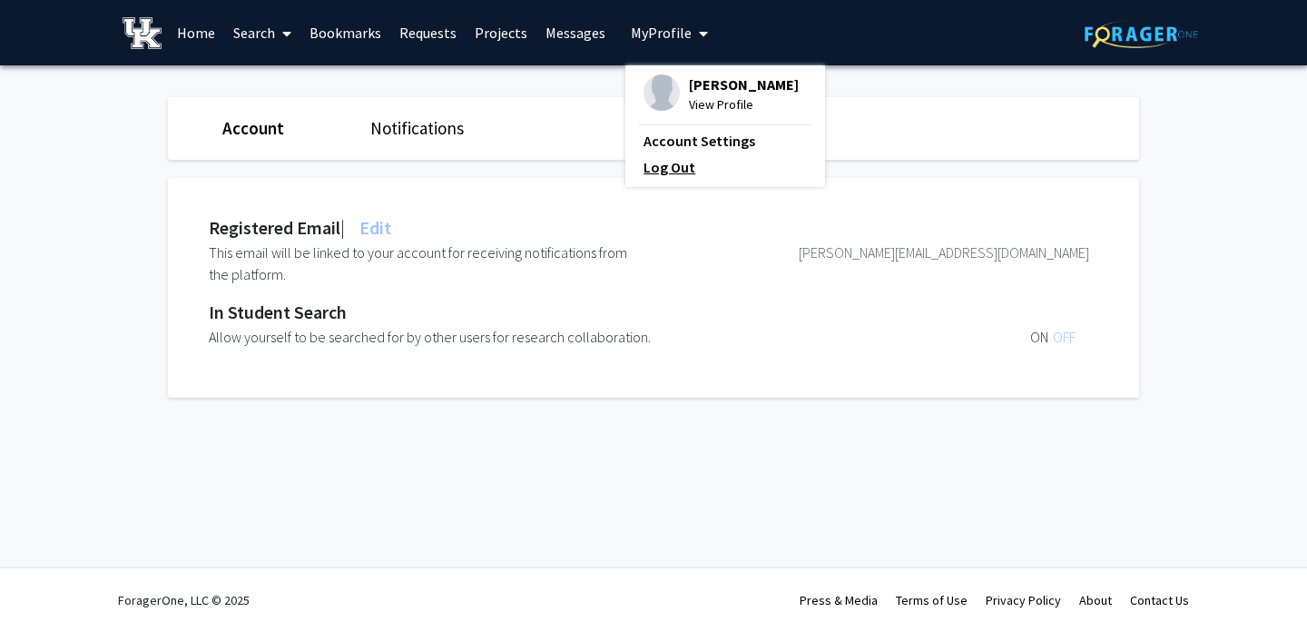
click at [664, 162] on link "Log Out" at bounding box center [724, 167] width 163 height 22
